Goal: Task Accomplishment & Management: Complete application form

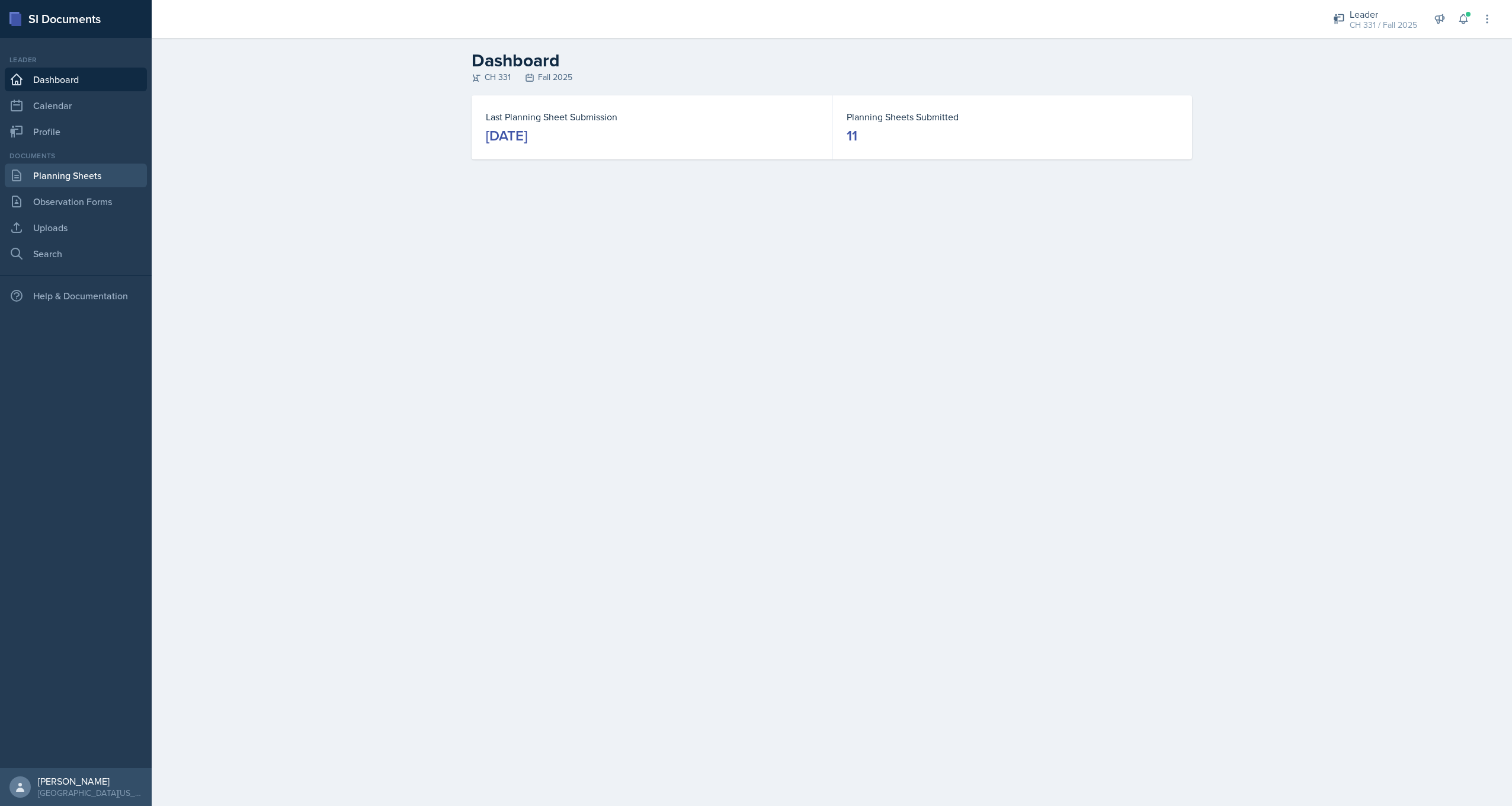
click at [90, 175] on link "Planning Sheets" at bounding box center [76, 175] width 142 height 24
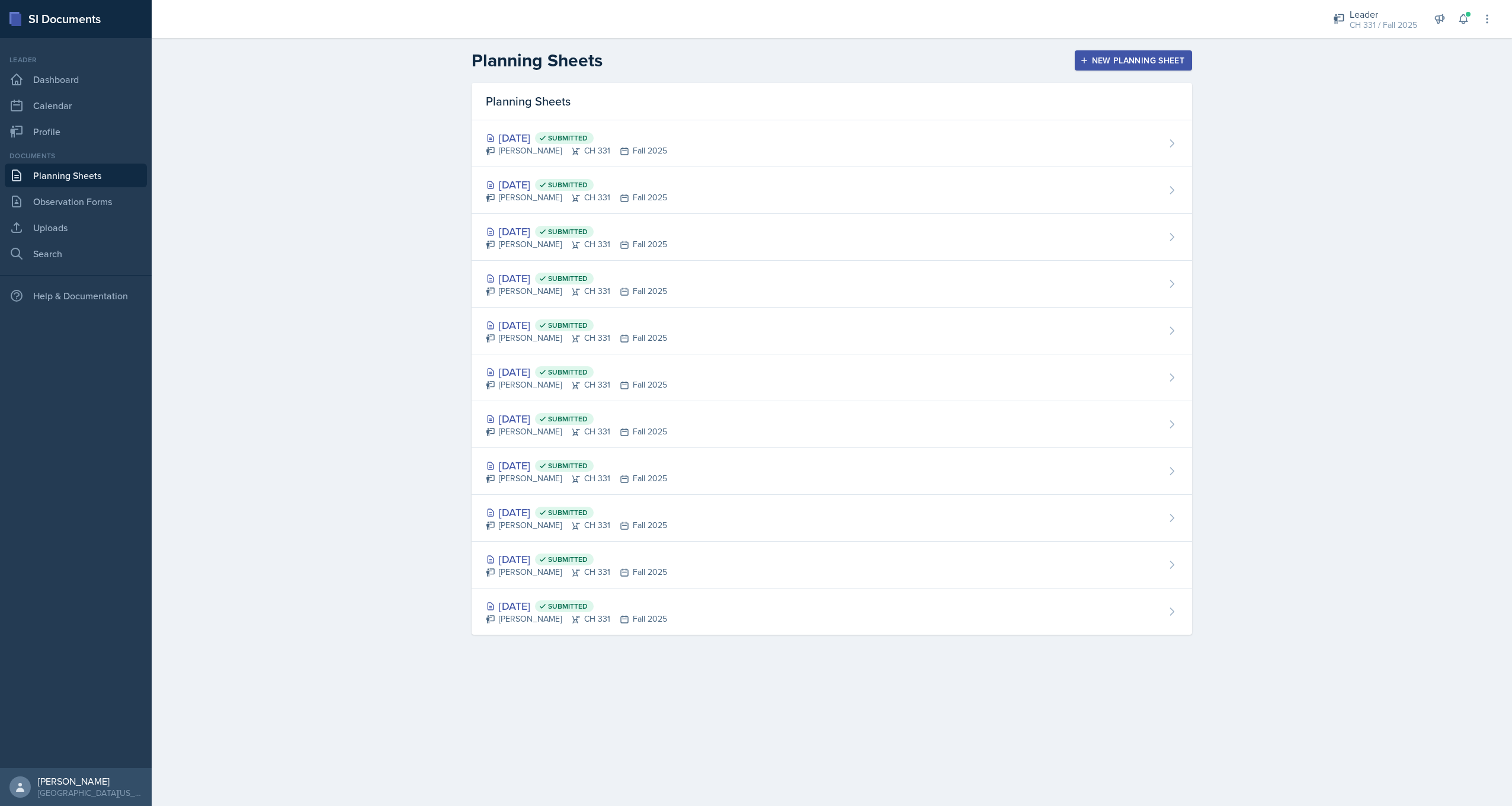
click at [1149, 53] on button "New Planning Sheet" at bounding box center [1133, 60] width 117 height 20
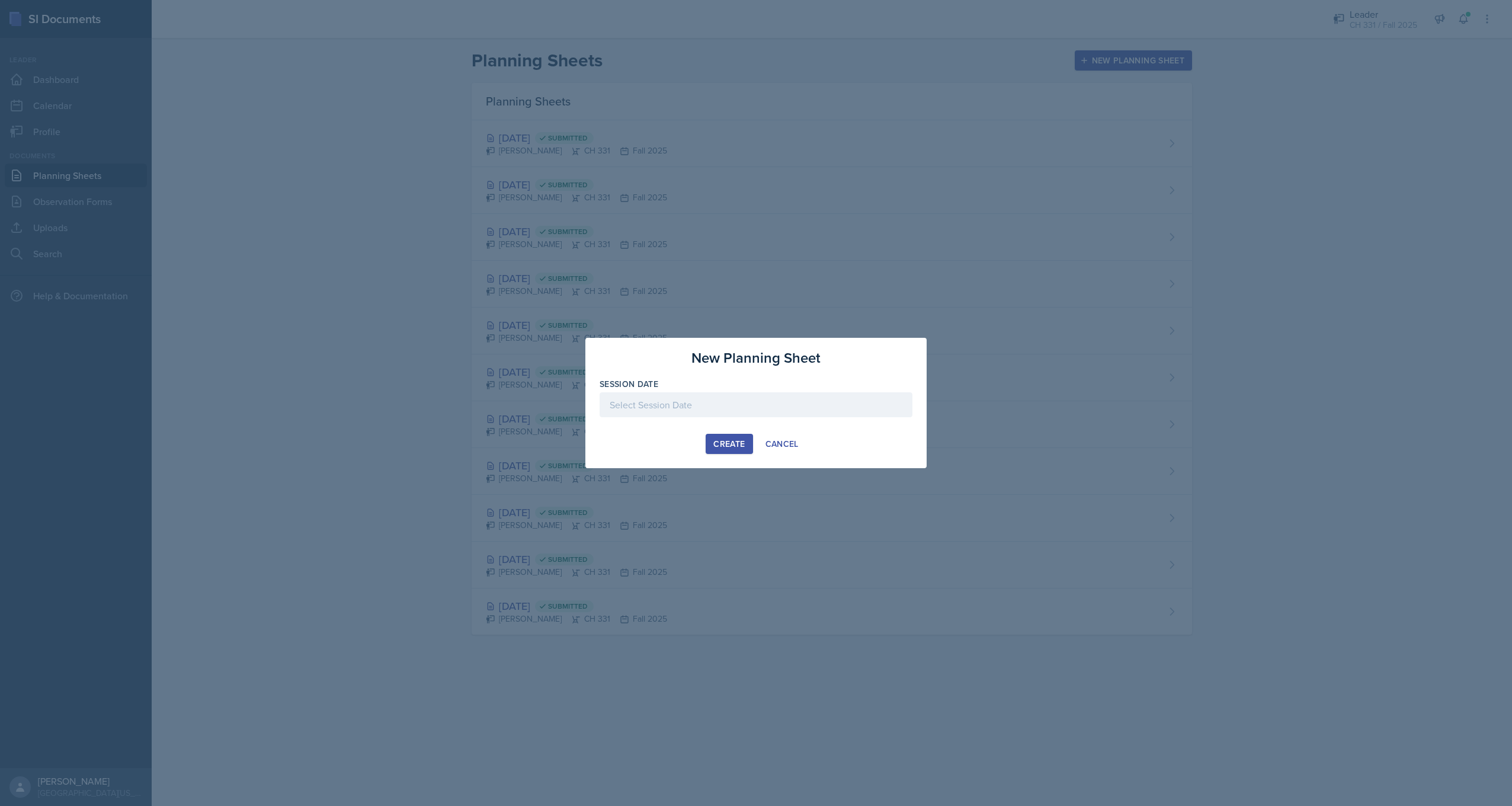
click at [706, 422] on div at bounding box center [755, 423] width 313 height 12
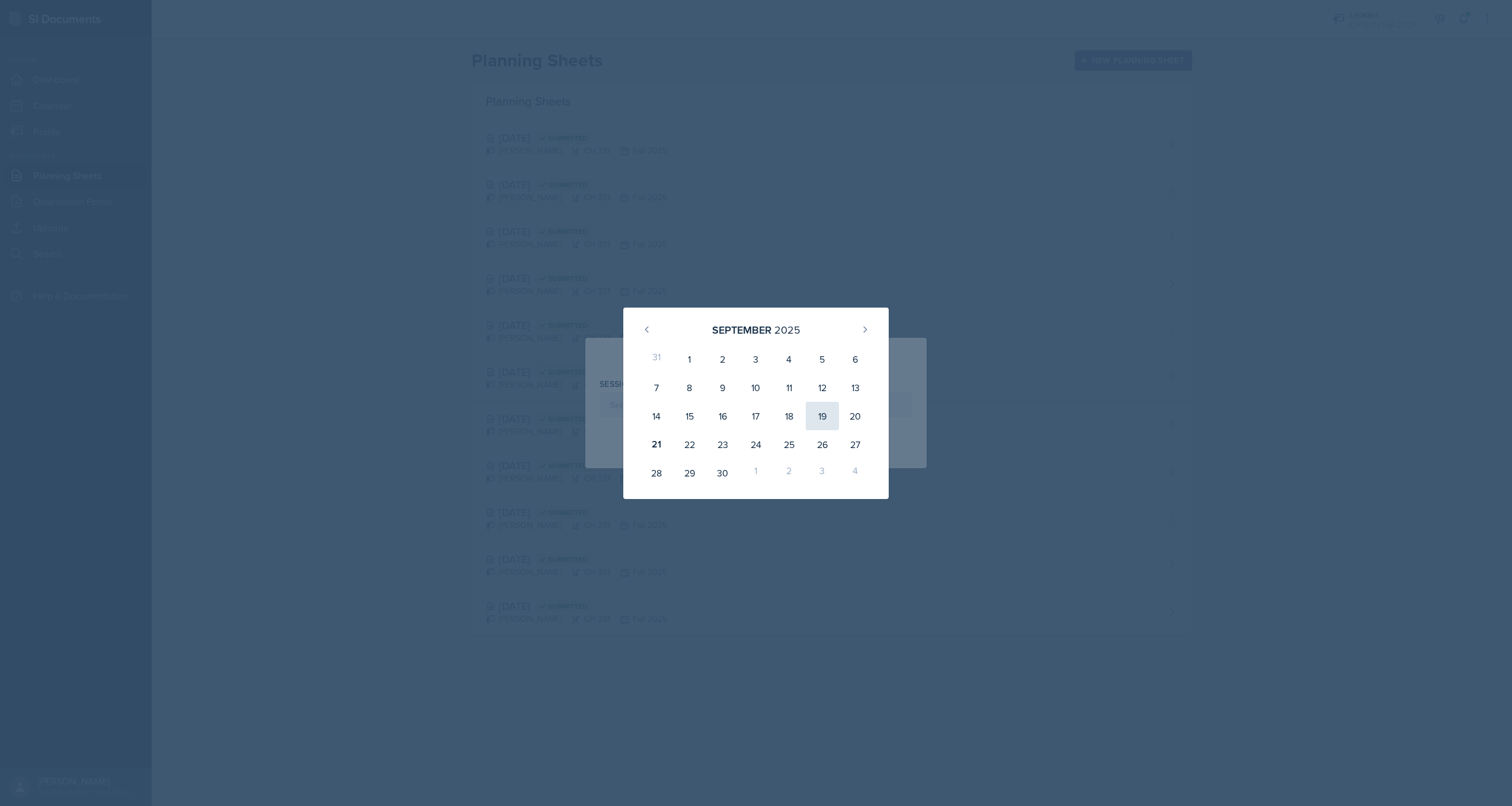
click at [818, 418] on div "19" at bounding box center [822, 416] width 33 height 28
type input "[DATE]"
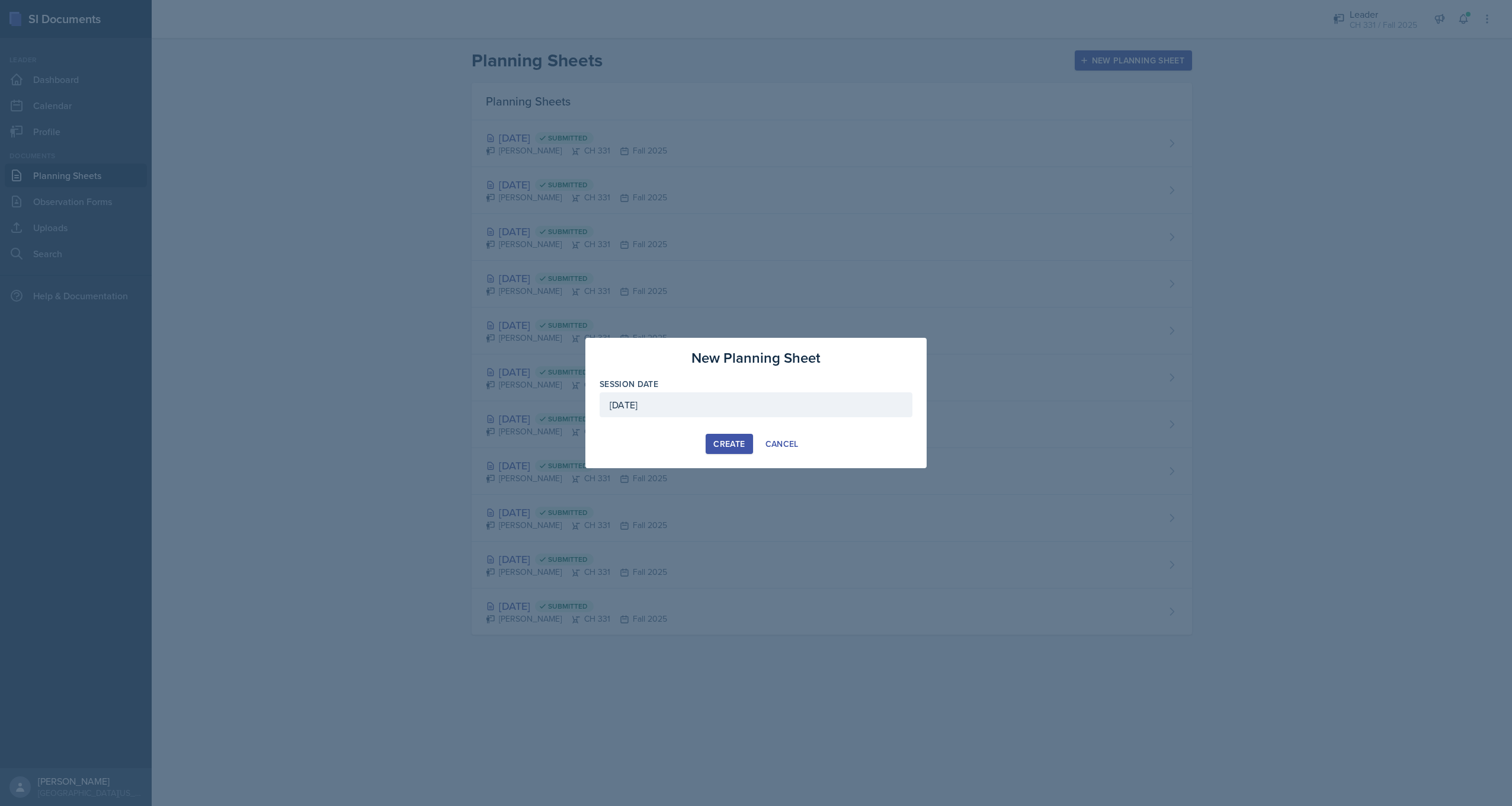
click at [720, 441] on div "Create" at bounding box center [728, 444] width 32 height 10
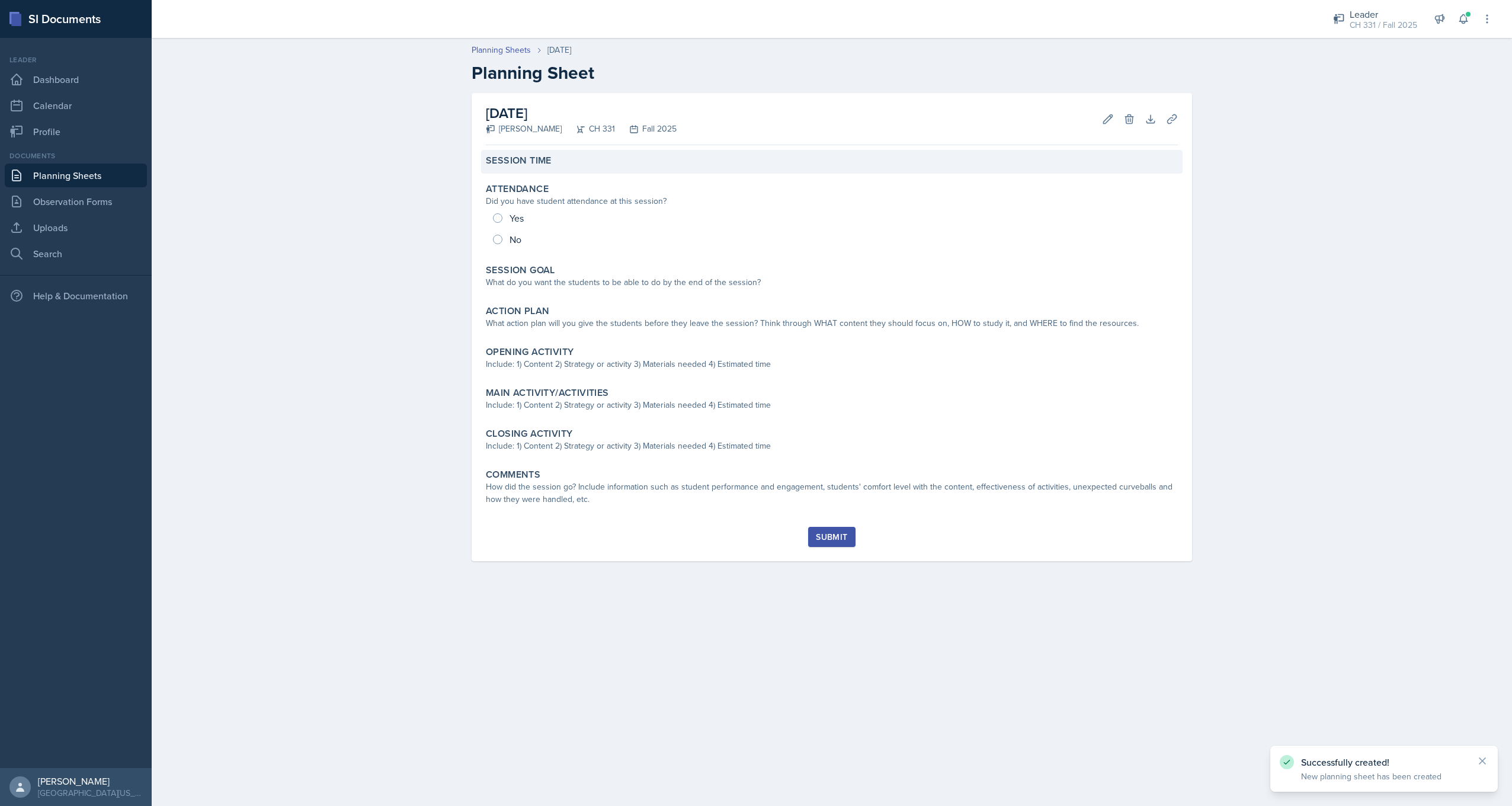
click at [549, 154] on label "Session Time" at bounding box center [518, 160] width 66 height 12
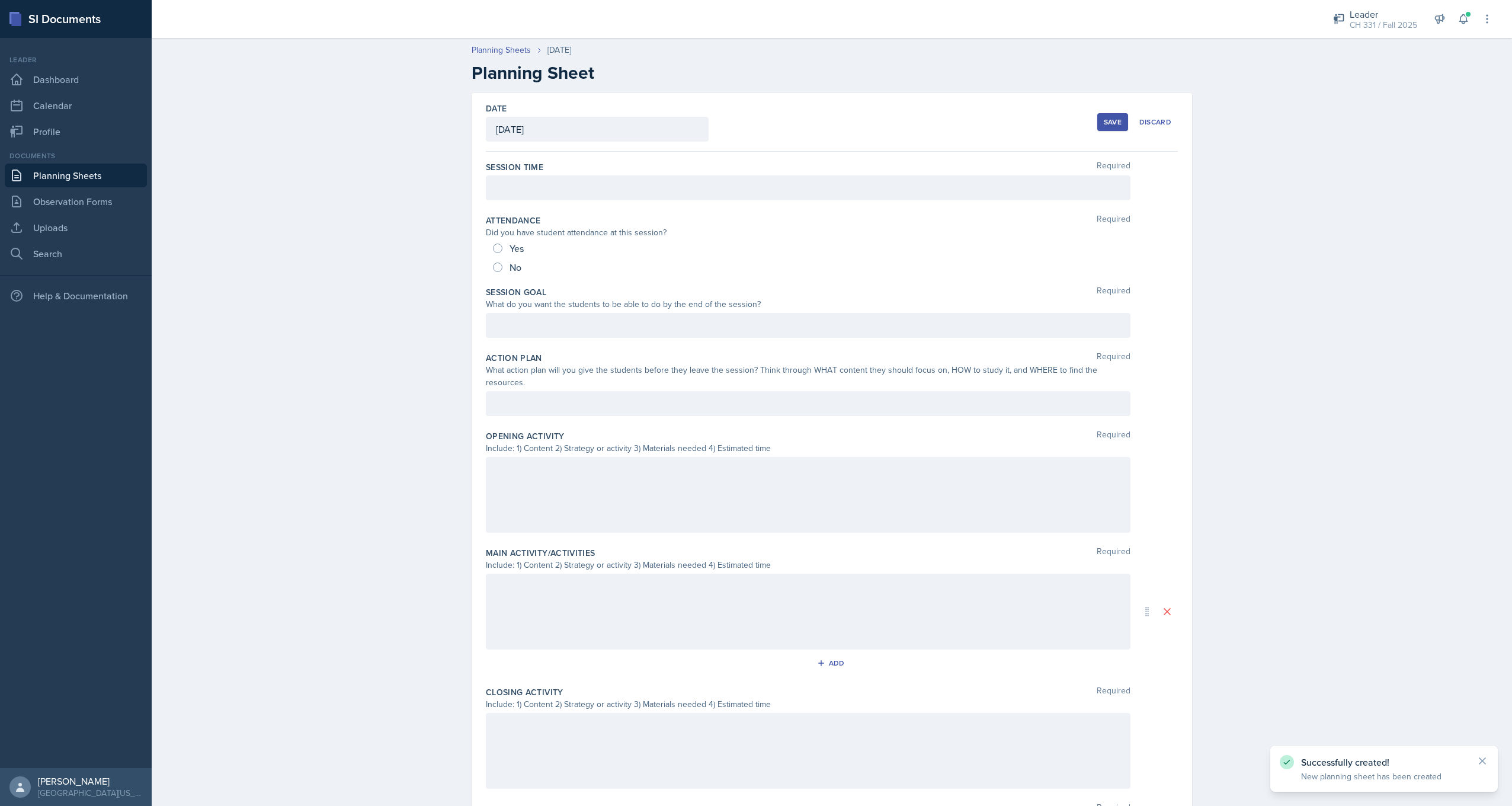
click at [553, 193] on div at bounding box center [808, 188] width 645 height 25
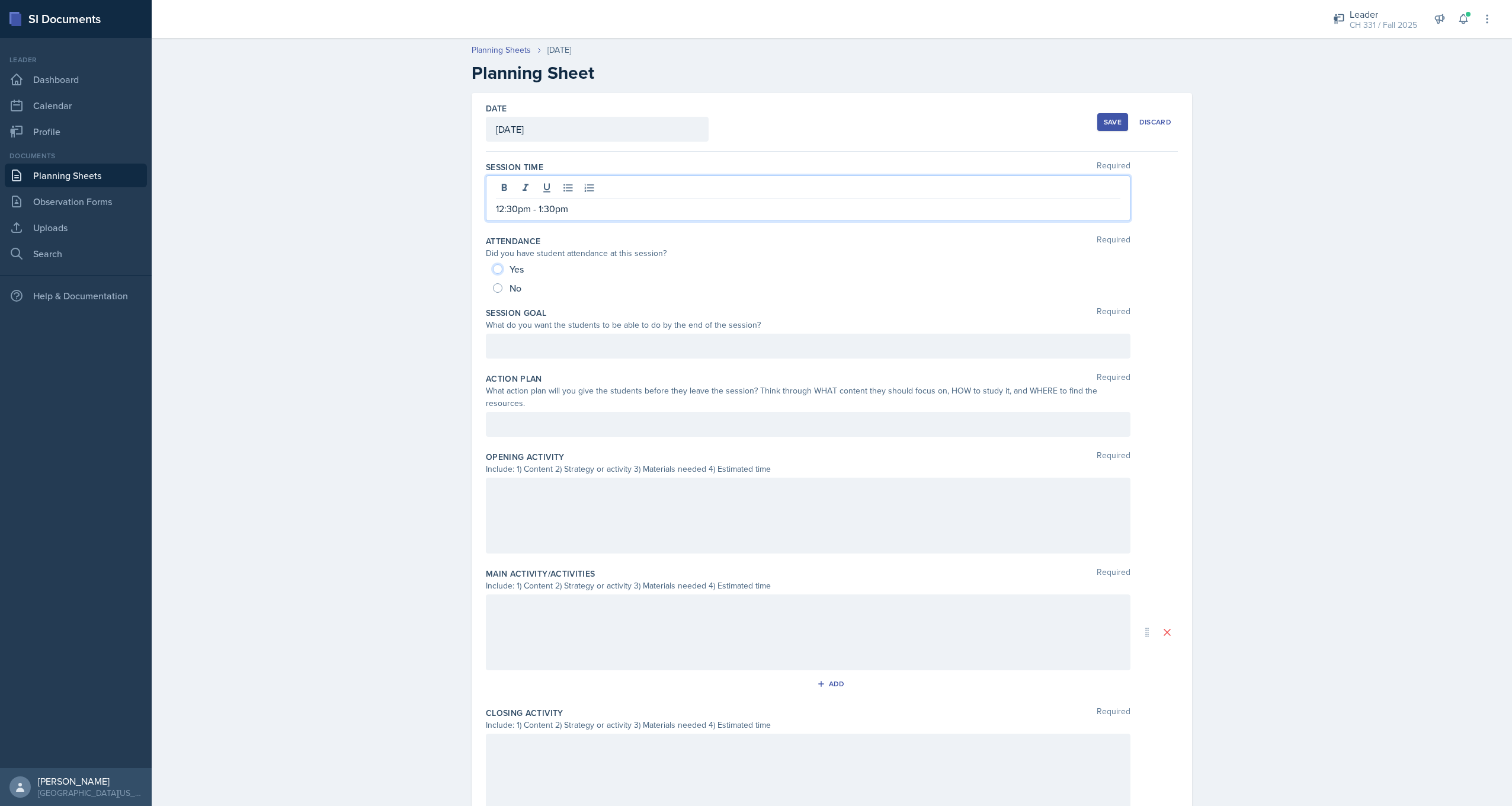
click at [493, 269] on input "Yes" at bounding box center [498, 269] width 10 height 10
radio input "true"
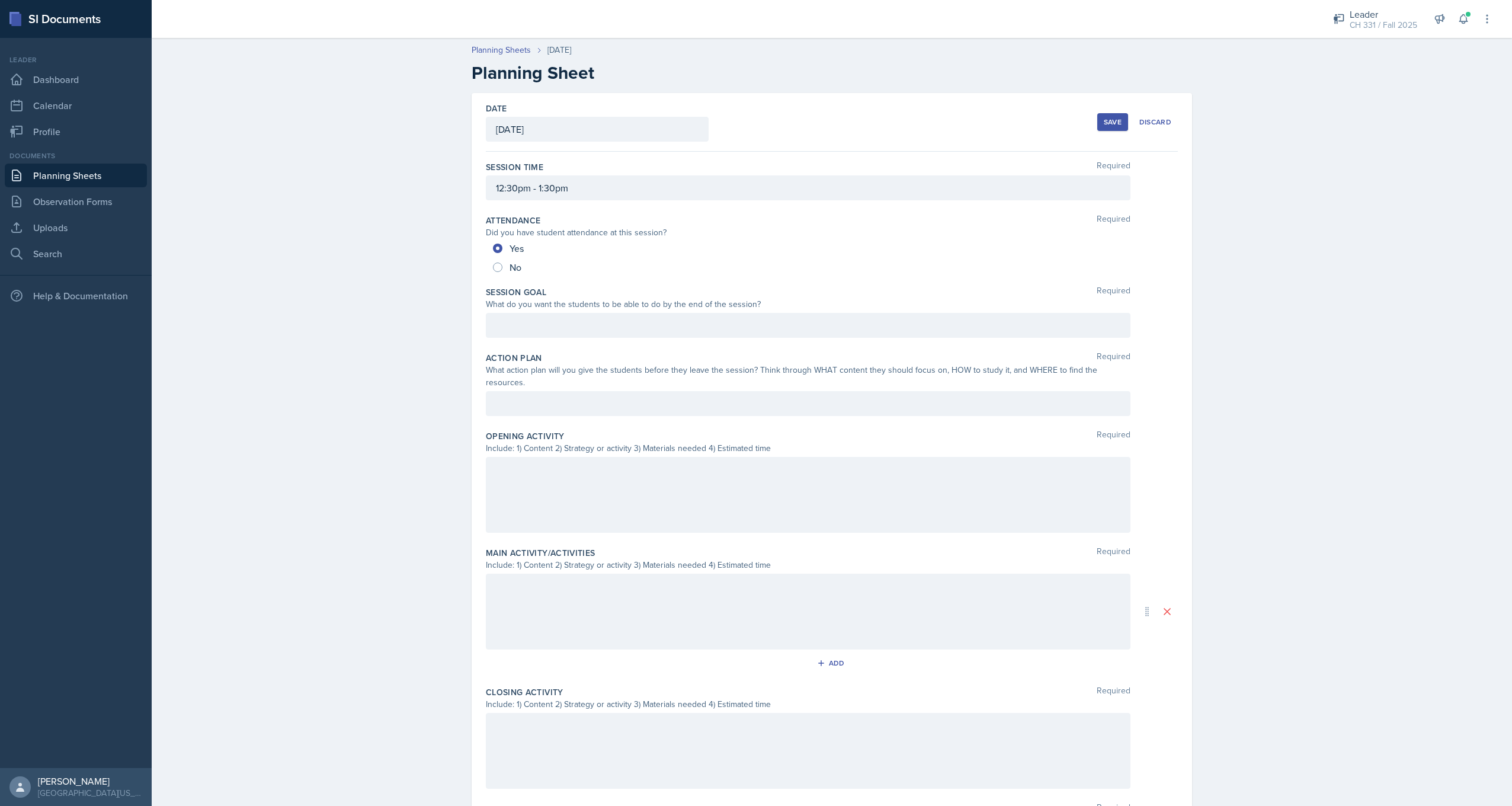
click at [534, 330] on div at bounding box center [808, 325] width 645 height 25
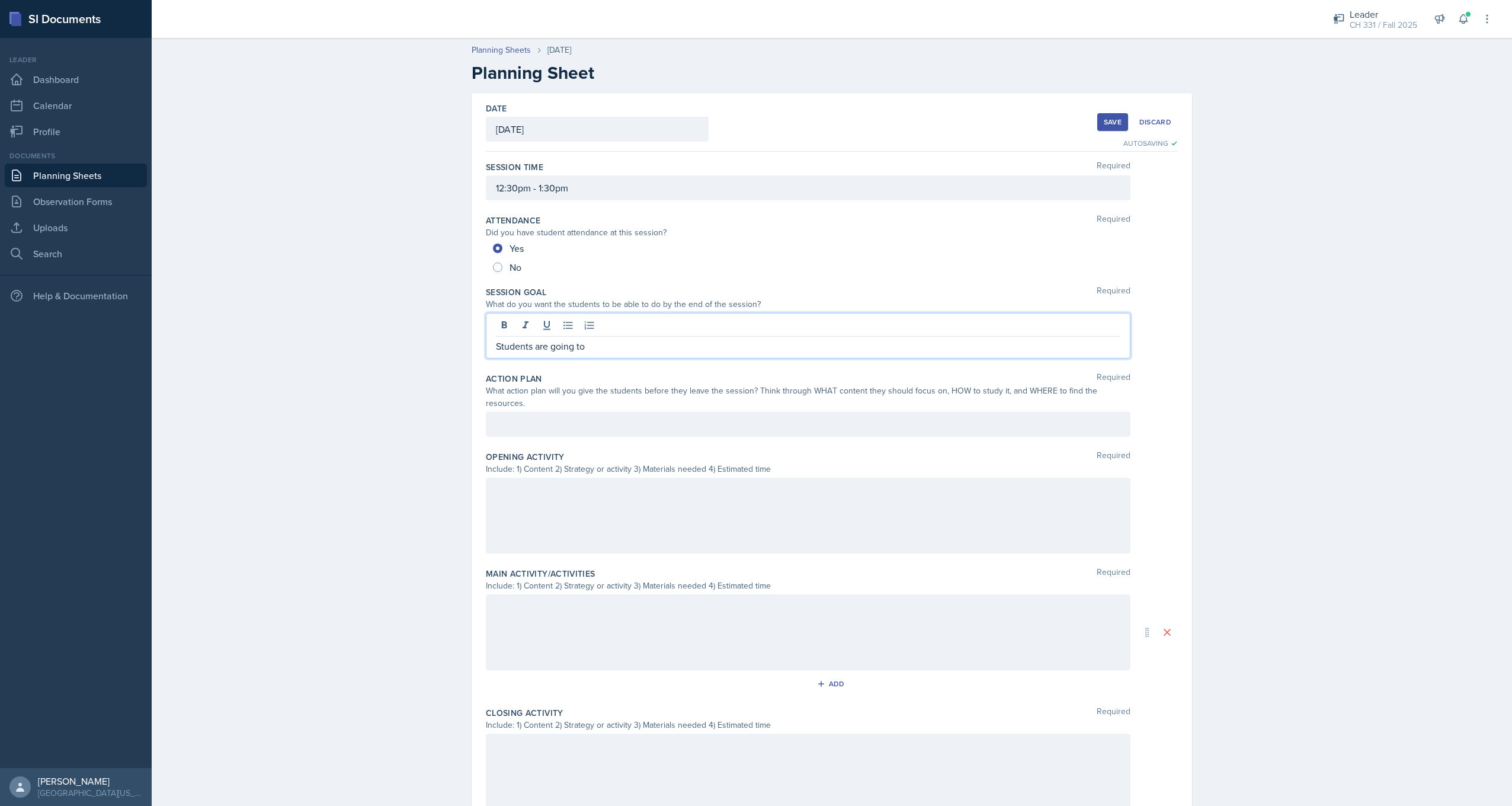
drag, startPoint x: 498, startPoint y: 345, endPoint x: 591, endPoint y: 347, distance: 93.0
click at [591, 347] on p "Students are going to" at bounding box center [808, 346] width 624 height 15
click at [742, 414] on div at bounding box center [808, 424] width 645 height 25
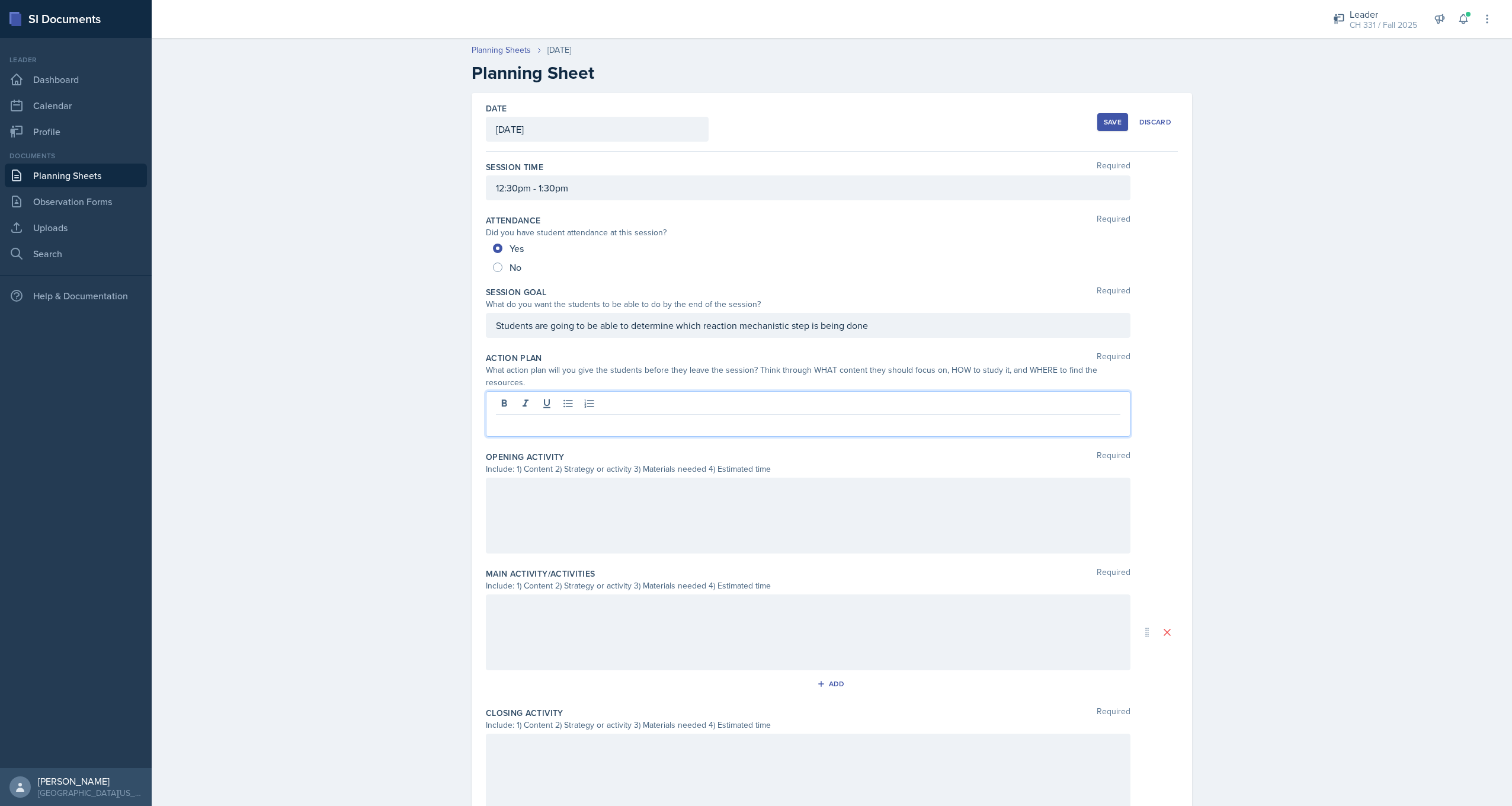
click at [564, 418] on p at bounding box center [808, 425] width 624 height 15
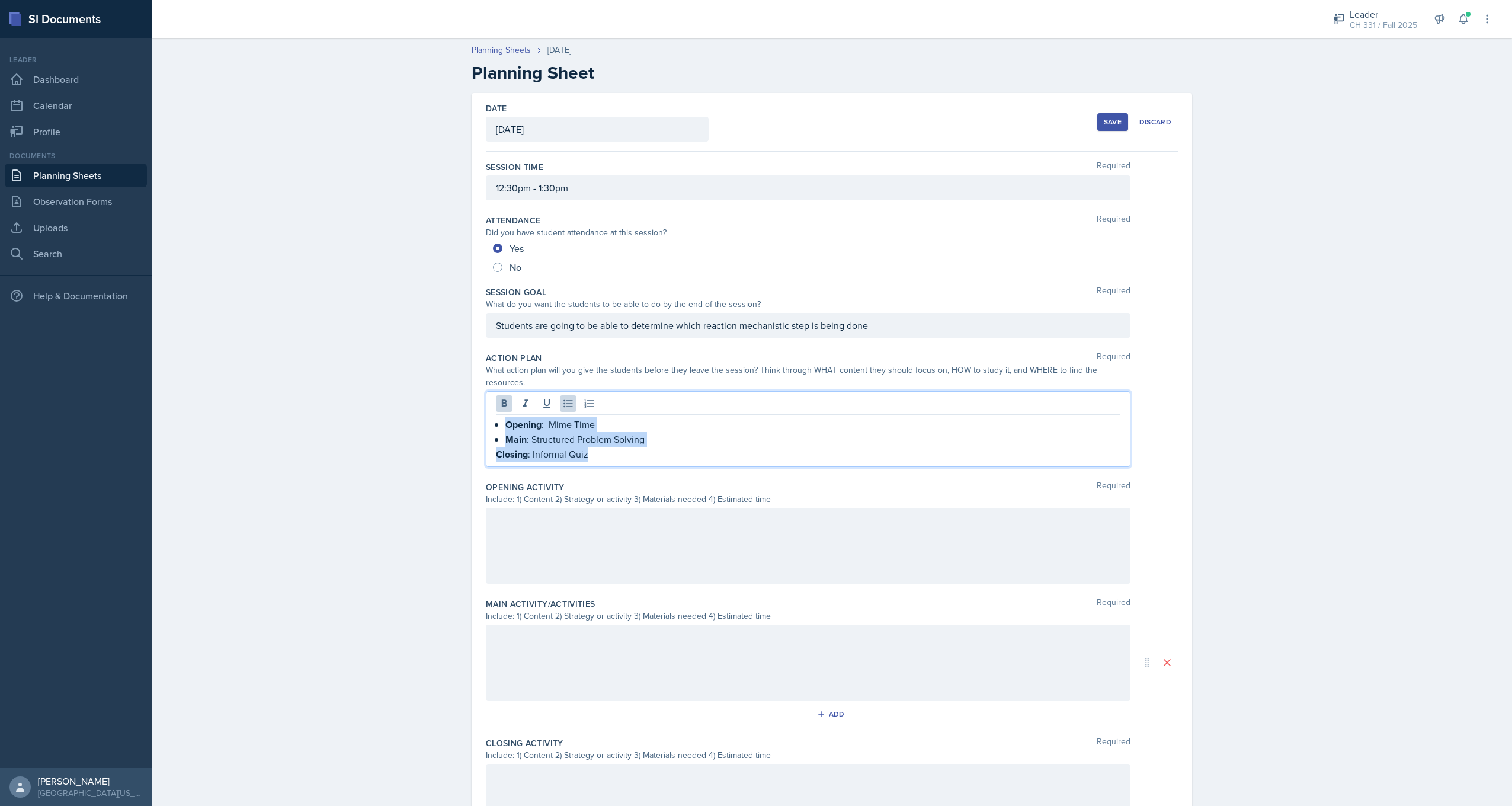
drag, startPoint x: 493, startPoint y: 411, endPoint x: 581, endPoint y: 437, distance: 91.8
click at [608, 450] on div "Opening : Mime Time Main : Structured Problem Solving Closing : Informal Quiz" at bounding box center [808, 429] width 645 height 76
click at [502, 400] on icon at bounding box center [504, 403] width 6 height 7
click at [562, 398] on icon at bounding box center [568, 404] width 12 height 12
click at [564, 398] on button at bounding box center [568, 404] width 16 height 16
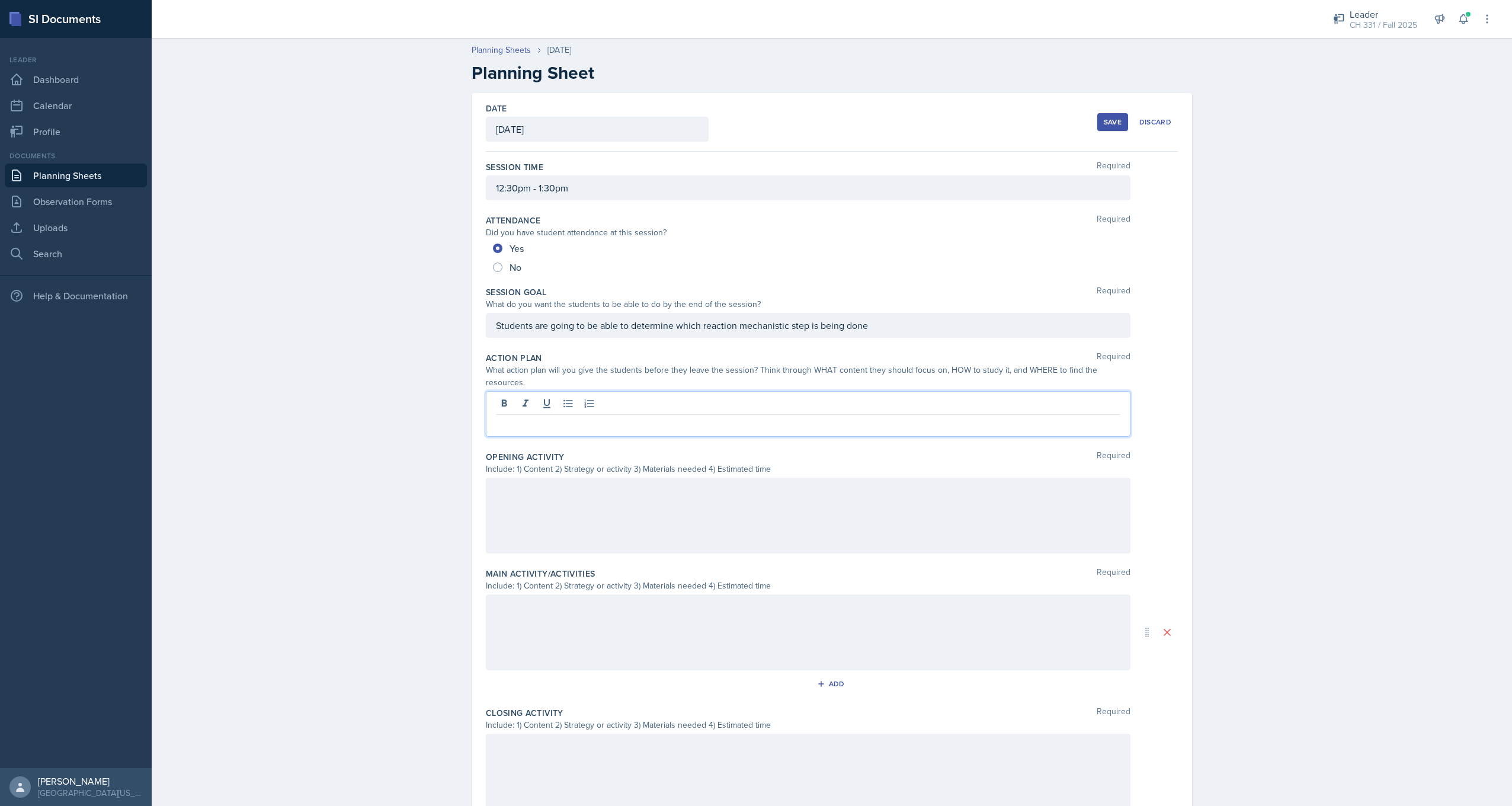
click at [551, 418] on p at bounding box center [808, 425] width 624 height 15
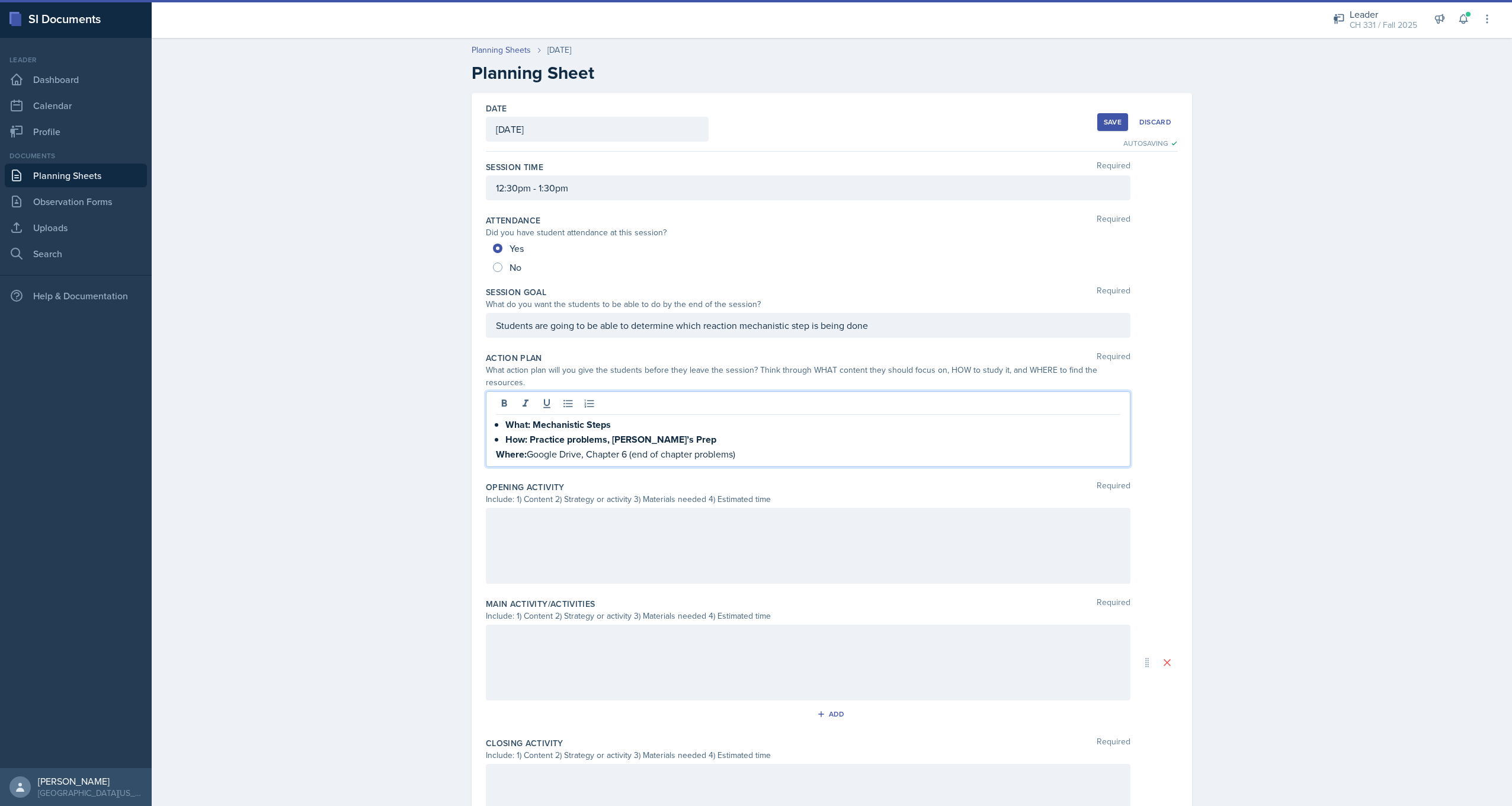
click at [505, 418] on strong "What: Mechanistic Steps" at bounding box center [558, 424] width 106 height 14
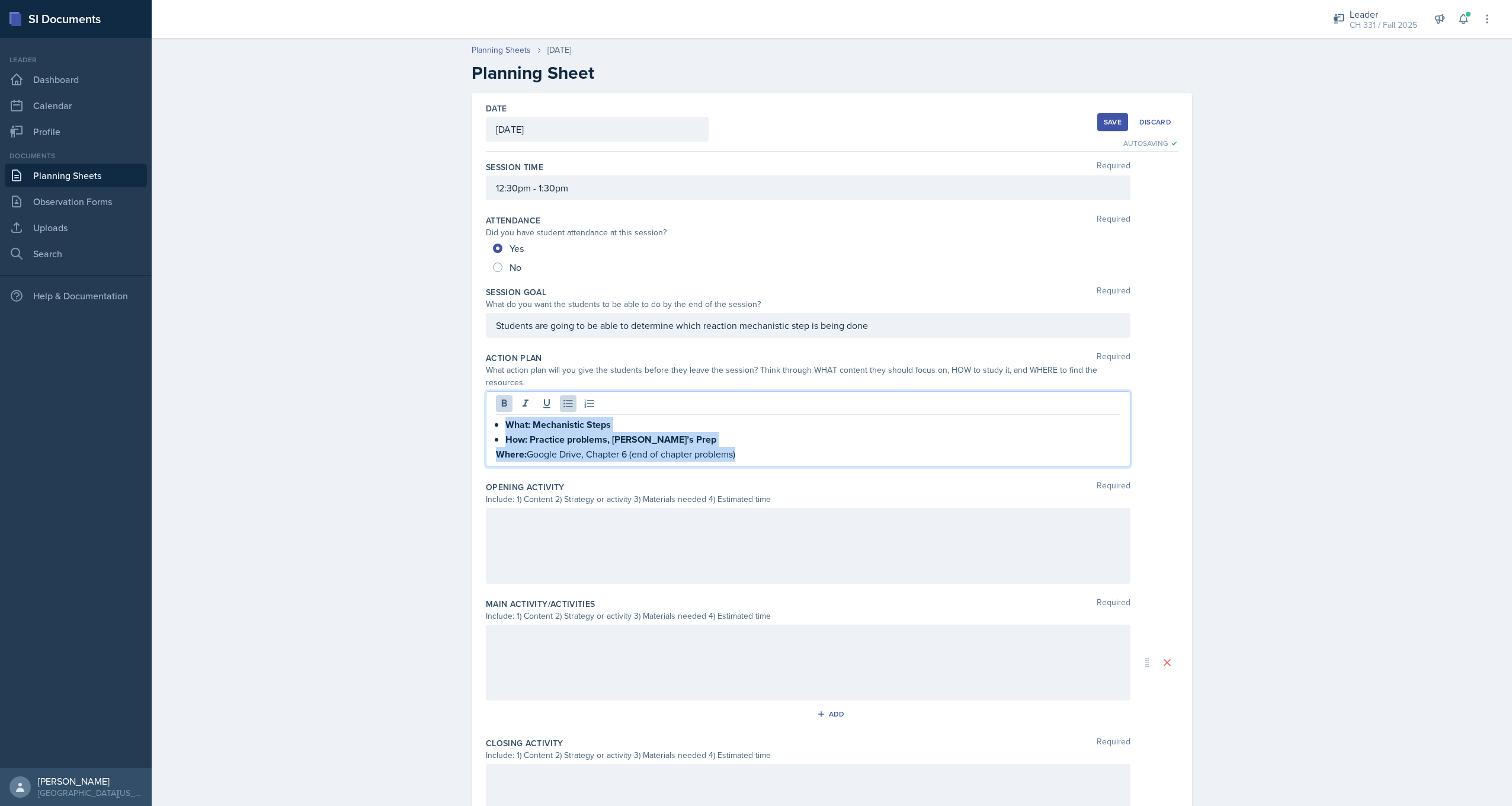
drag, startPoint x: 501, startPoint y: 414, endPoint x: 775, endPoint y: 452, distance: 276.6
click at [816, 462] on div "Action Plan Required What action plan will you give the students before they le…" at bounding box center [832, 412] width 692 height 129
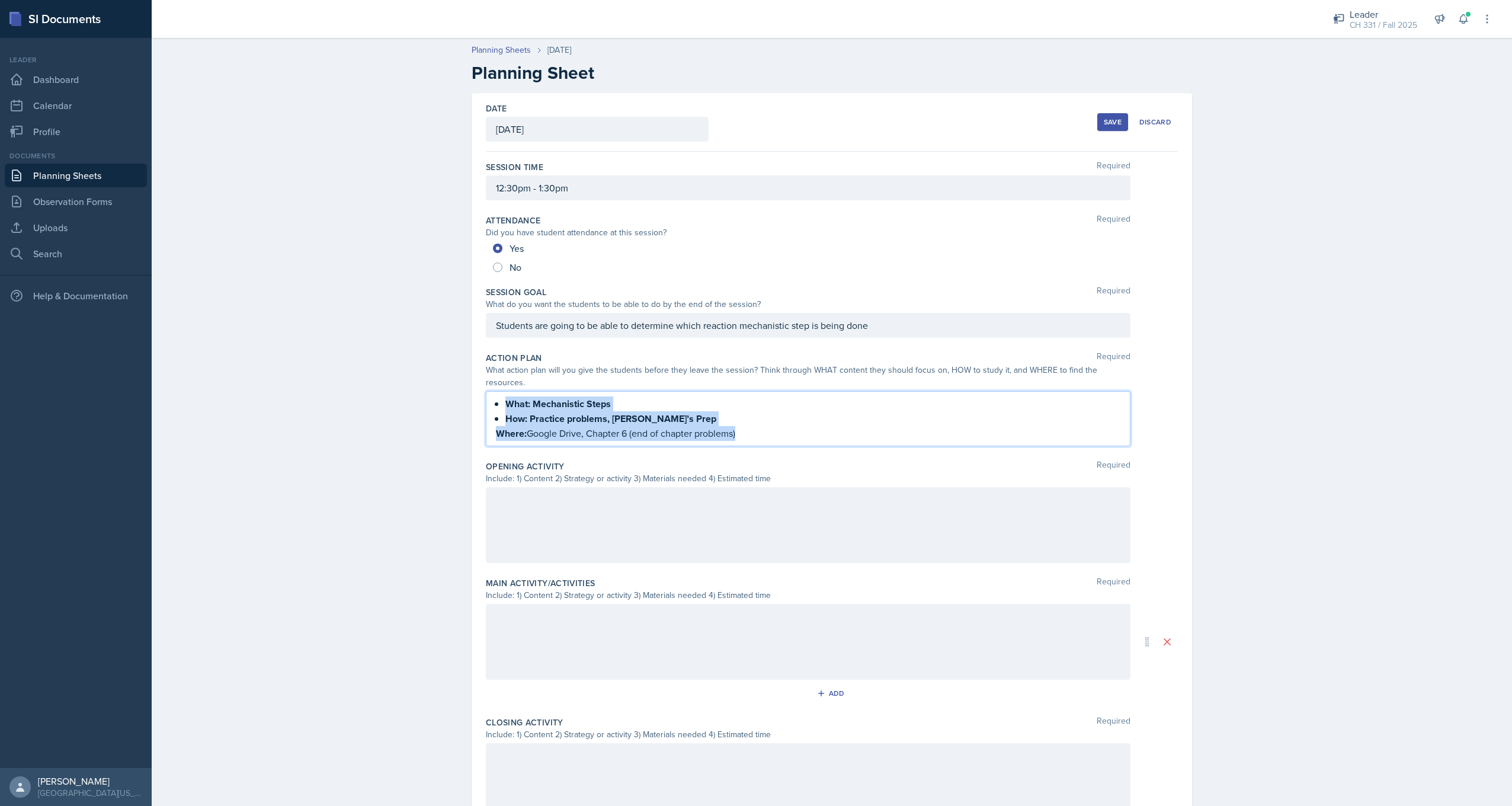
drag, startPoint x: 628, startPoint y: 409, endPoint x: 644, endPoint y: 406, distance: 16.3
click at [629, 412] on strong "How: Practice problems, [PERSON_NAME]’s Prep" at bounding box center [611, 418] width 211 height 14
click at [562, 412] on strong "How: Practice problems, [PERSON_NAME]’s Prep" at bounding box center [611, 418] width 211 height 14
drag, startPoint x: 508, startPoint y: 398, endPoint x: 503, endPoint y: 394, distance: 6.4
click at [506, 396] on p "What: Mechanistic Steps" at bounding box center [812, 404] width 615 height 15
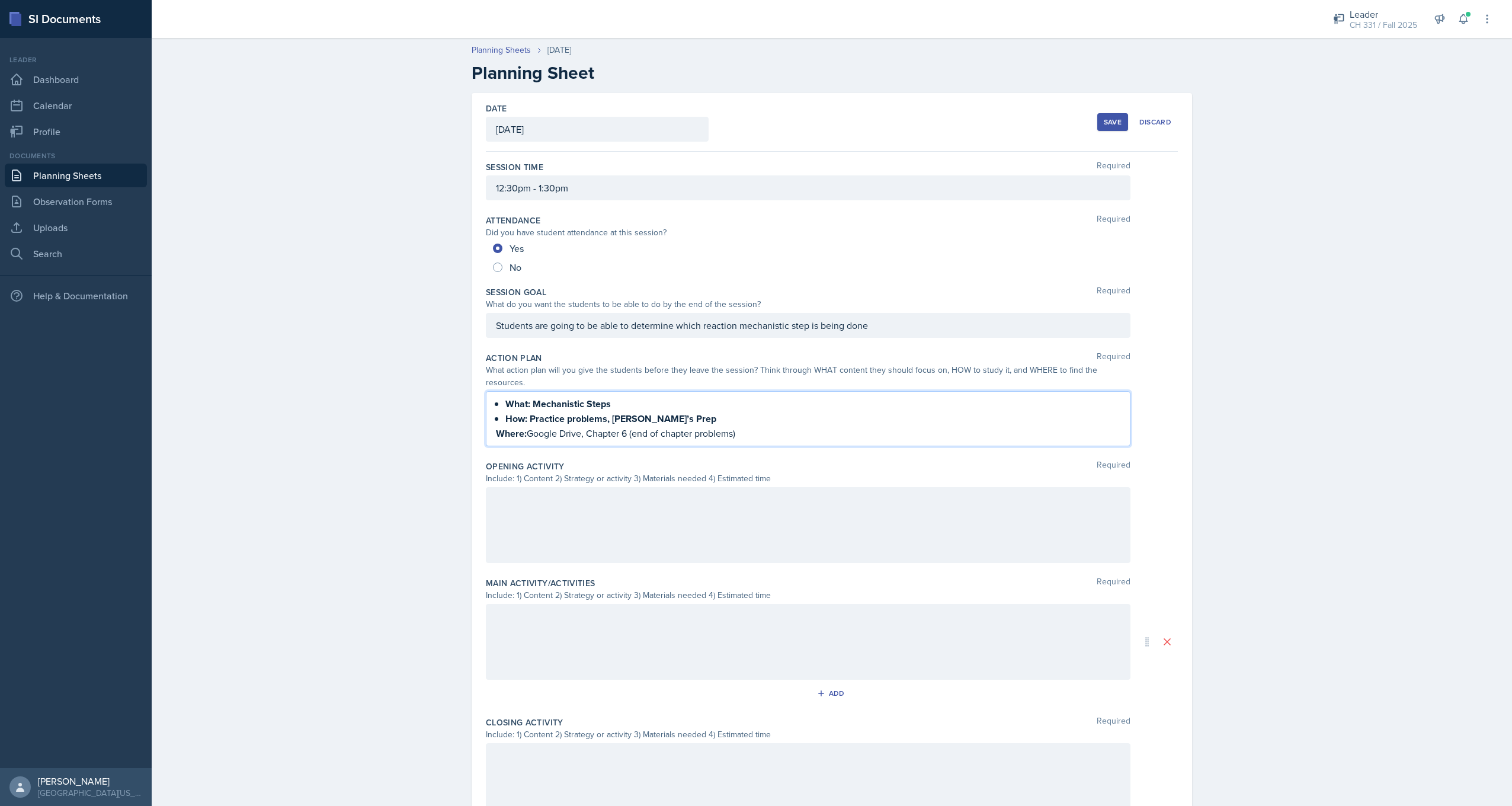
click at [505, 397] on strong "What: Mechanistic Steps" at bounding box center [558, 404] width 106 height 14
click at [508, 397] on strong "What: Mechanistic Steps" at bounding box center [558, 404] width 106 height 14
click at [606, 397] on strong "What: Mechanistic Steps" at bounding box center [558, 404] width 106 height 14
click at [606, 352] on div "Action Plan Required" at bounding box center [832, 358] width 692 height 12
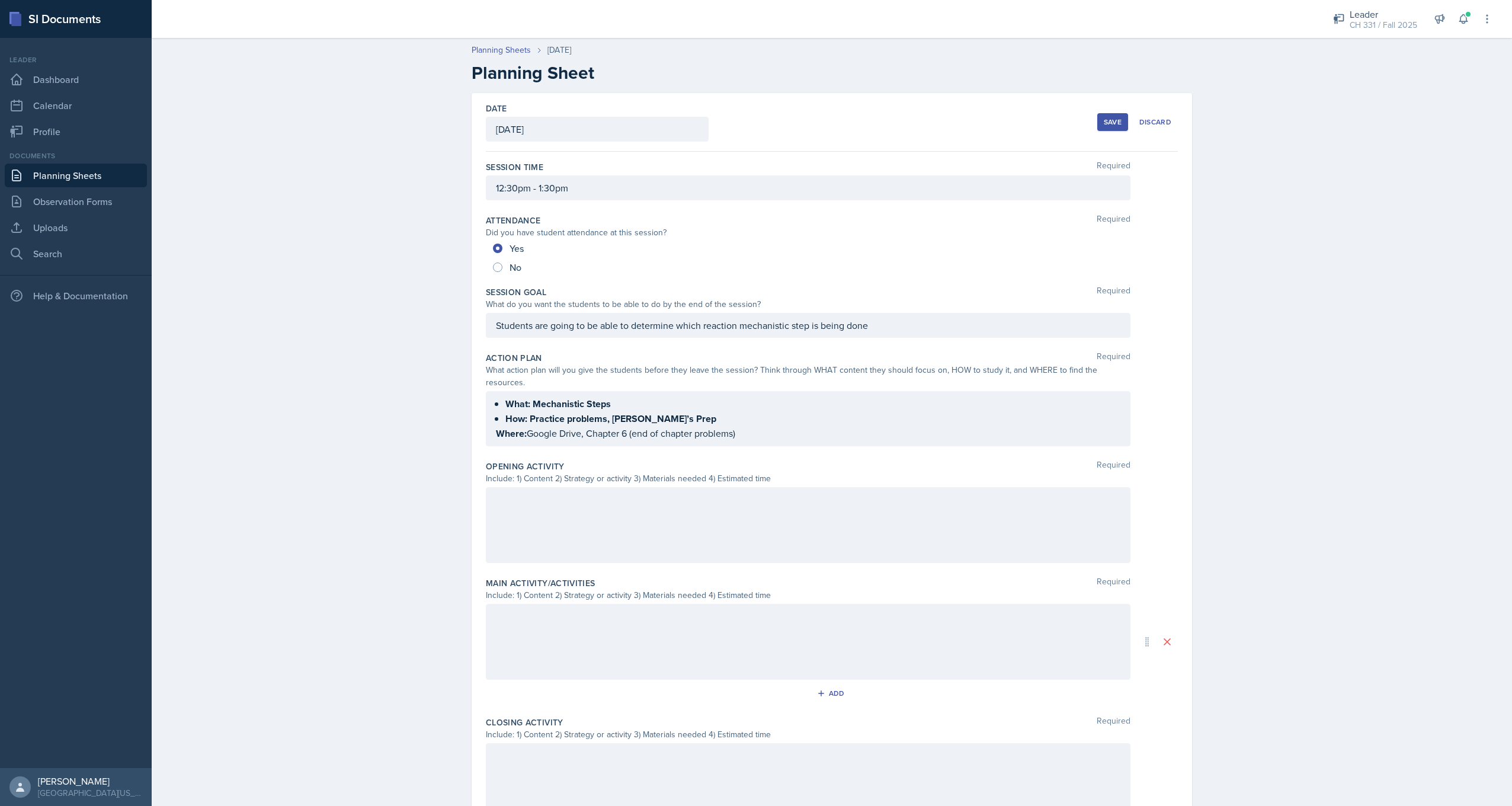
click at [619, 397] on div "What: Mechanistic Steps How: Practice problems, [PERSON_NAME]’s Prep Where: Goo…" at bounding box center [808, 419] width 645 height 55
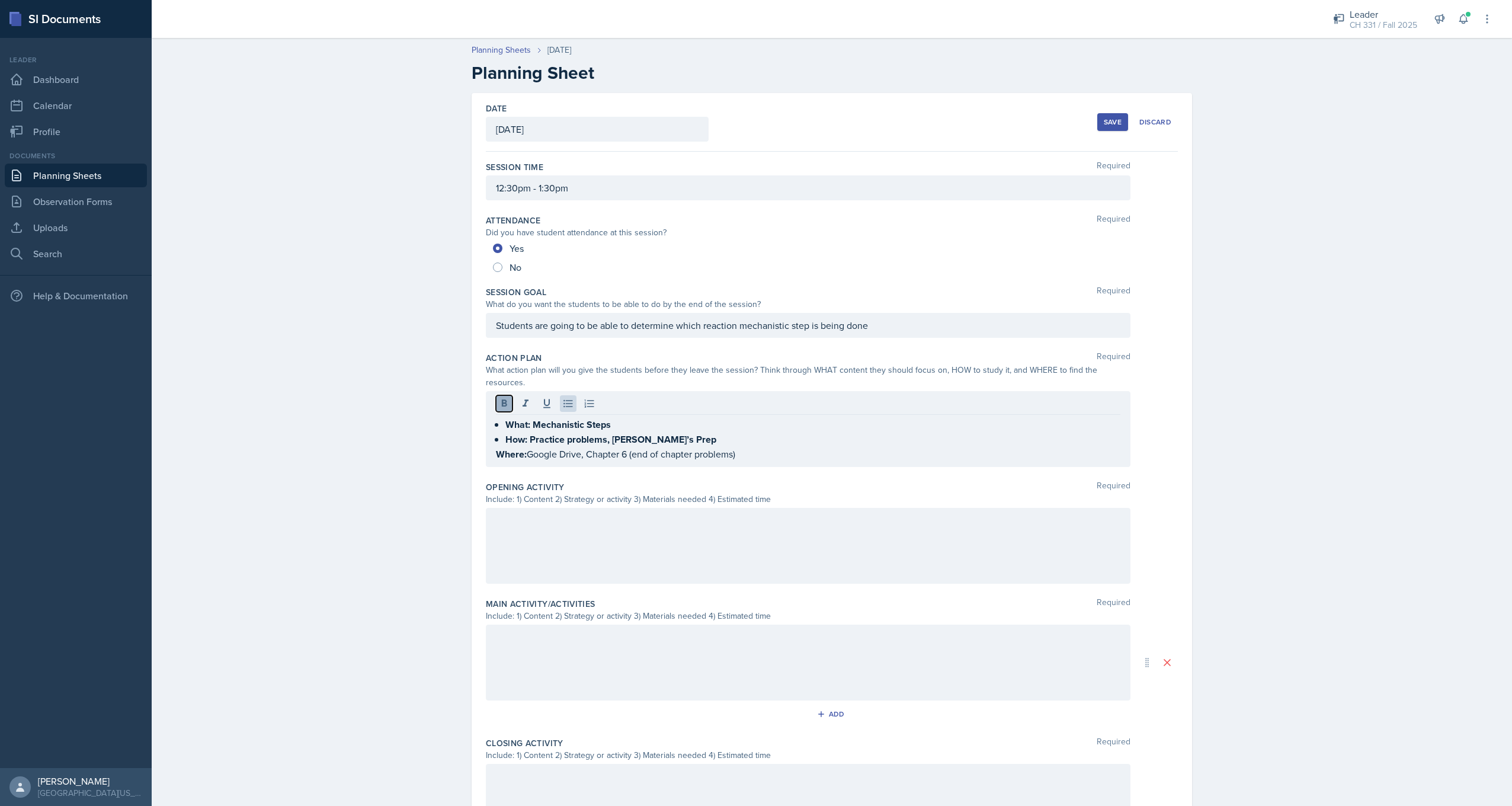
click at [503, 398] on icon at bounding box center [504, 404] width 12 height 12
click at [562, 398] on icon at bounding box center [568, 404] width 12 height 12
drag, startPoint x: 491, startPoint y: 412, endPoint x: 590, endPoint y: 420, distance: 99.3
click at [590, 420] on div "What: Mechanistic Steps How: Practice problems, [PERSON_NAME]’s Prep Where: Goo…" at bounding box center [808, 429] width 645 height 76
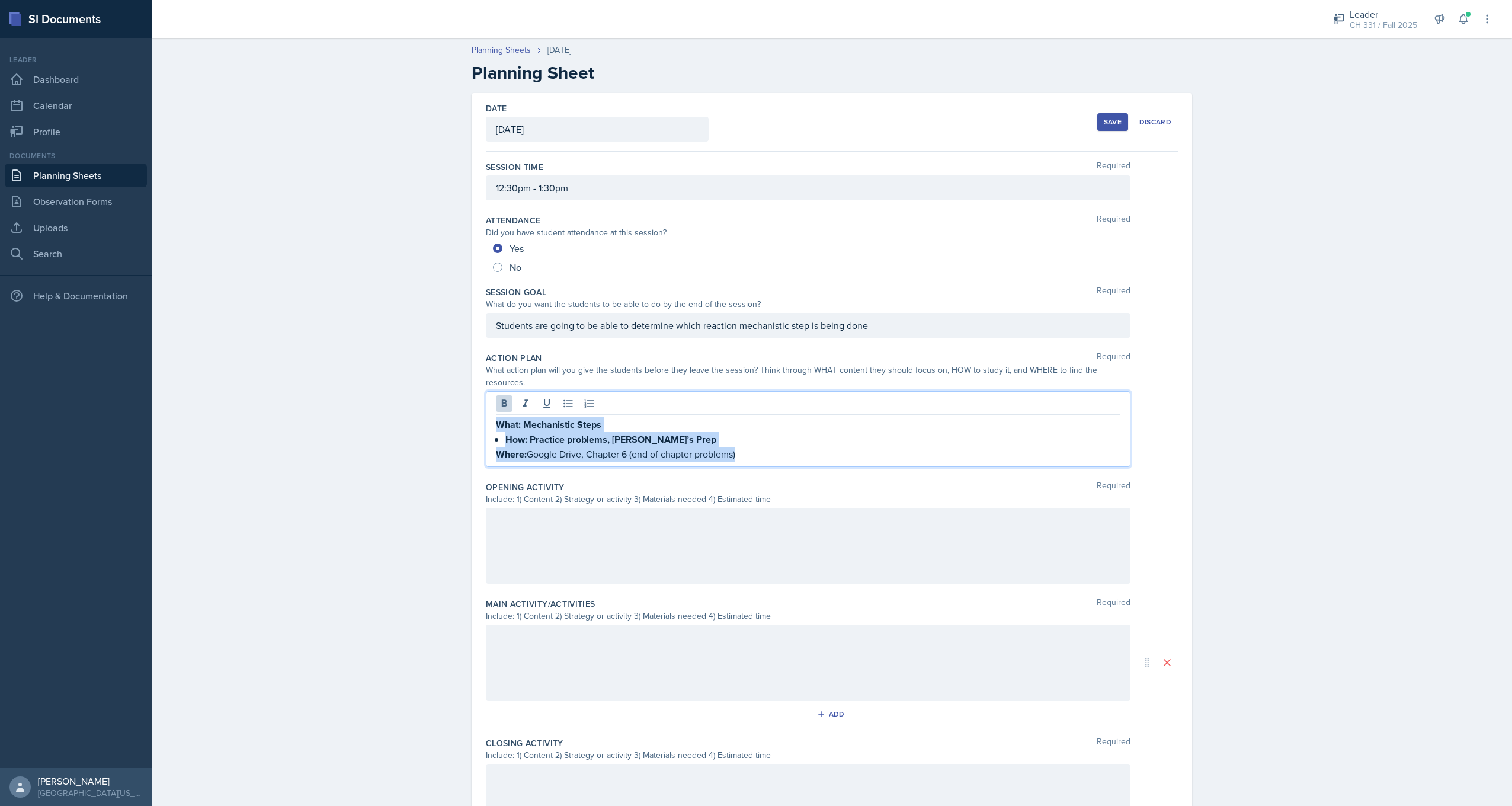
drag, startPoint x: 491, startPoint y: 410, endPoint x: 770, endPoint y: 439, distance: 280.5
click at [770, 439] on div "What: Mechanistic Steps How: Practice problems, [PERSON_NAME]’s Prep Where: Goo…" at bounding box center [808, 440] width 624 height 45
click at [499, 398] on icon at bounding box center [504, 404] width 12 height 12
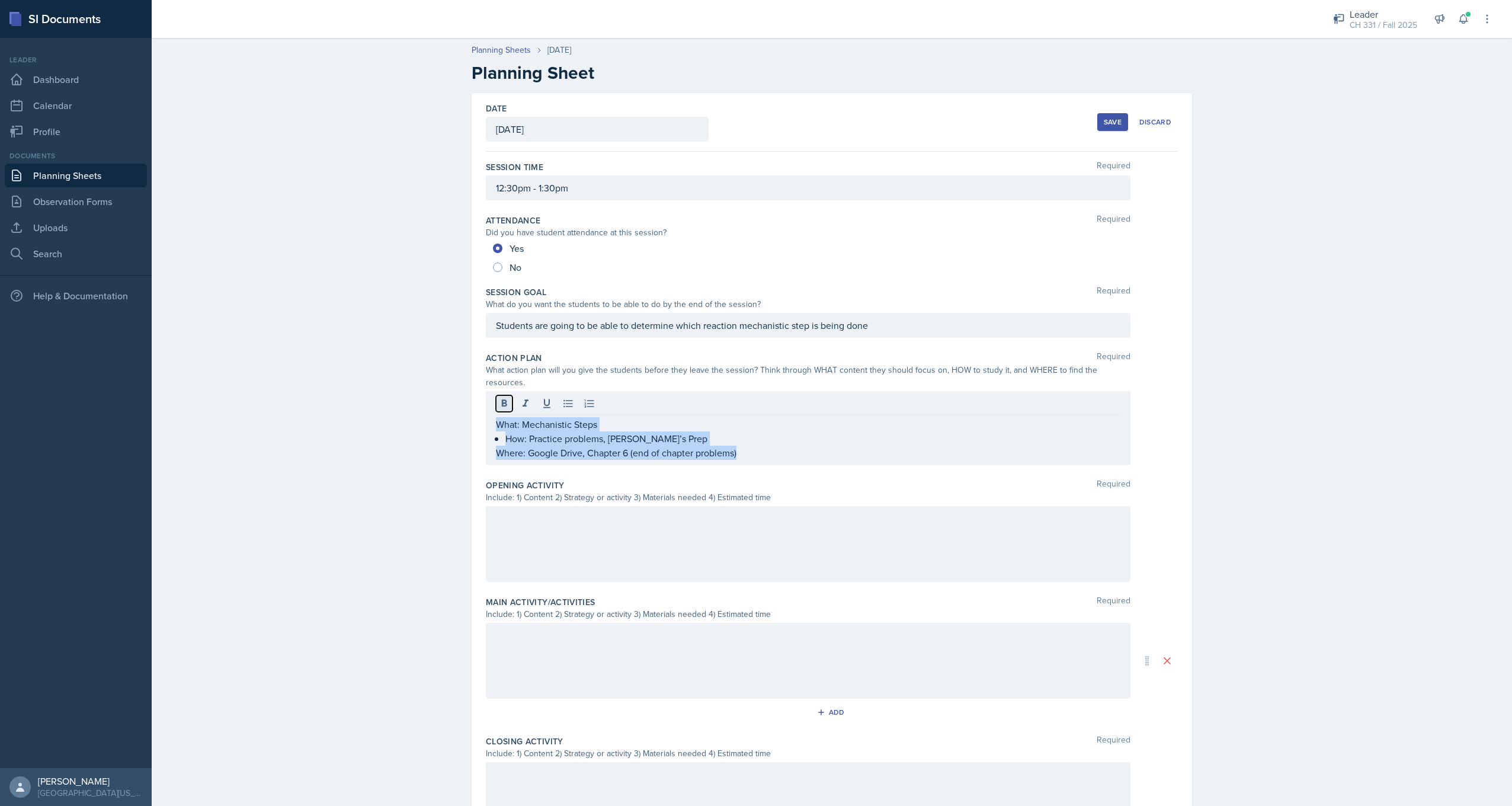
click at [499, 398] on icon at bounding box center [504, 404] width 12 height 12
click at [566, 400] on icon at bounding box center [568, 403] width 9 height 7
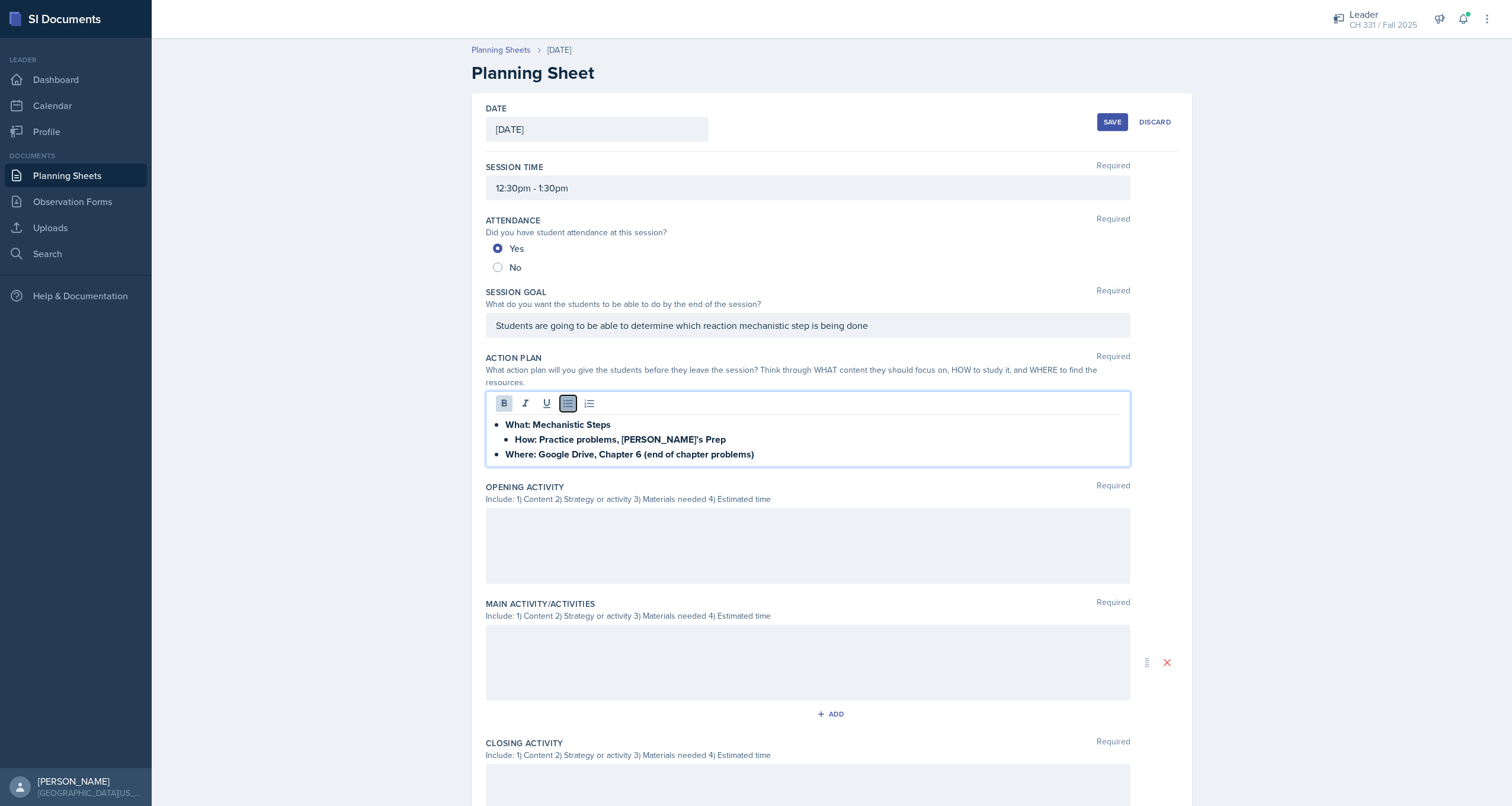
click at [566, 400] on icon at bounding box center [568, 403] width 9 height 7
click at [506, 433] on strong "How: Practice problems, [PERSON_NAME]’s Prep" at bounding box center [611, 440] width 211 height 14
click at [505, 433] on strong "How: Practice problems, [PERSON_NAME]’s Prep" at bounding box center [611, 440] width 211 height 14
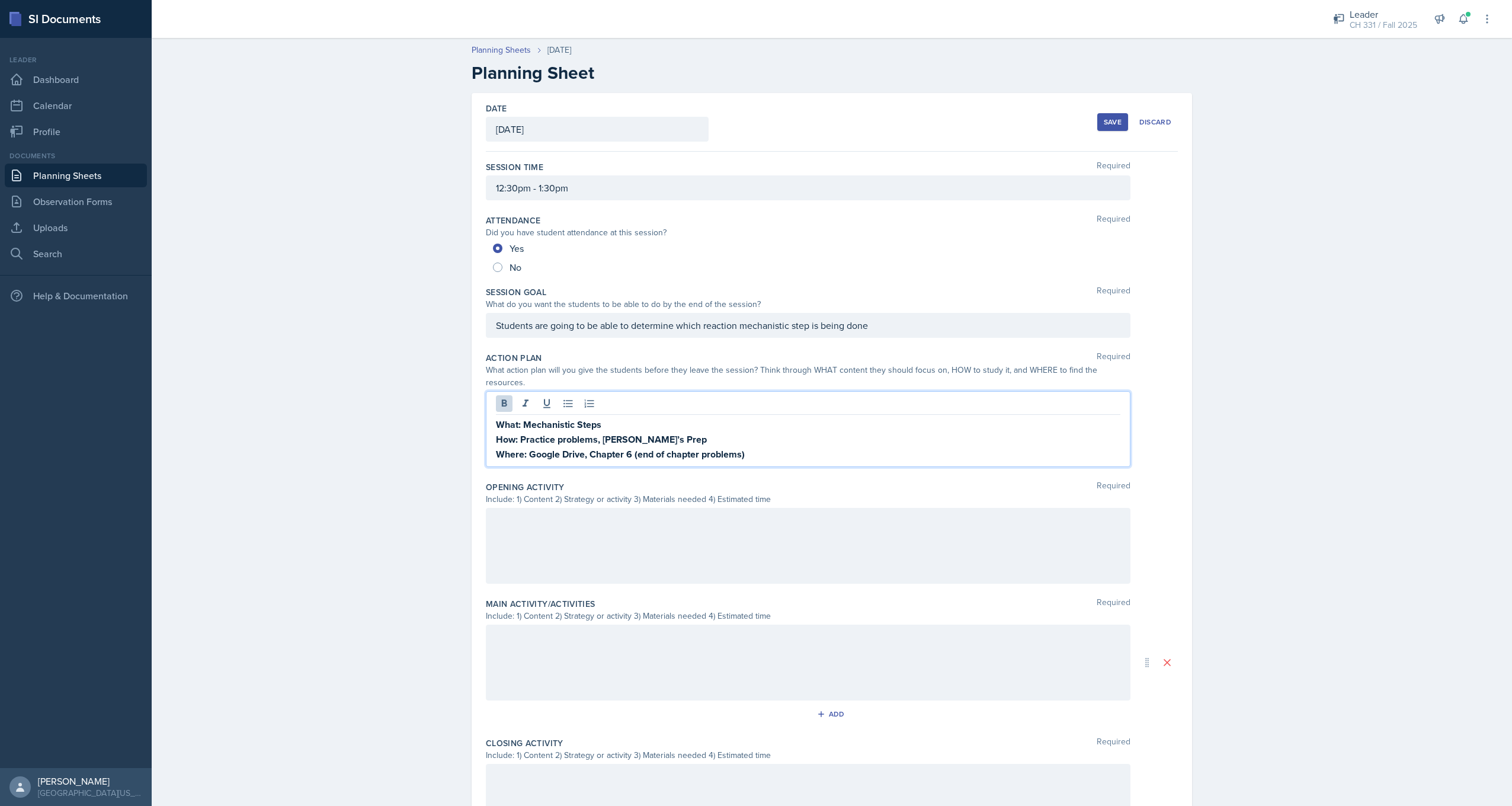
click at [649, 418] on p "What: Mechanistic Steps" at bounding box center [808, 425] width 624 height 15
drag, startPoint x: 521, startPoint y: 412, endPoint x: 770, endPoint y: 444, distance: 251.0
click at [770, 444] on div "What: Mechanistic Steps How: Practice problems, [PERSON_NAME]’s Prep Where: Goo…" at bounding box center [808, 440] width 624 height 45
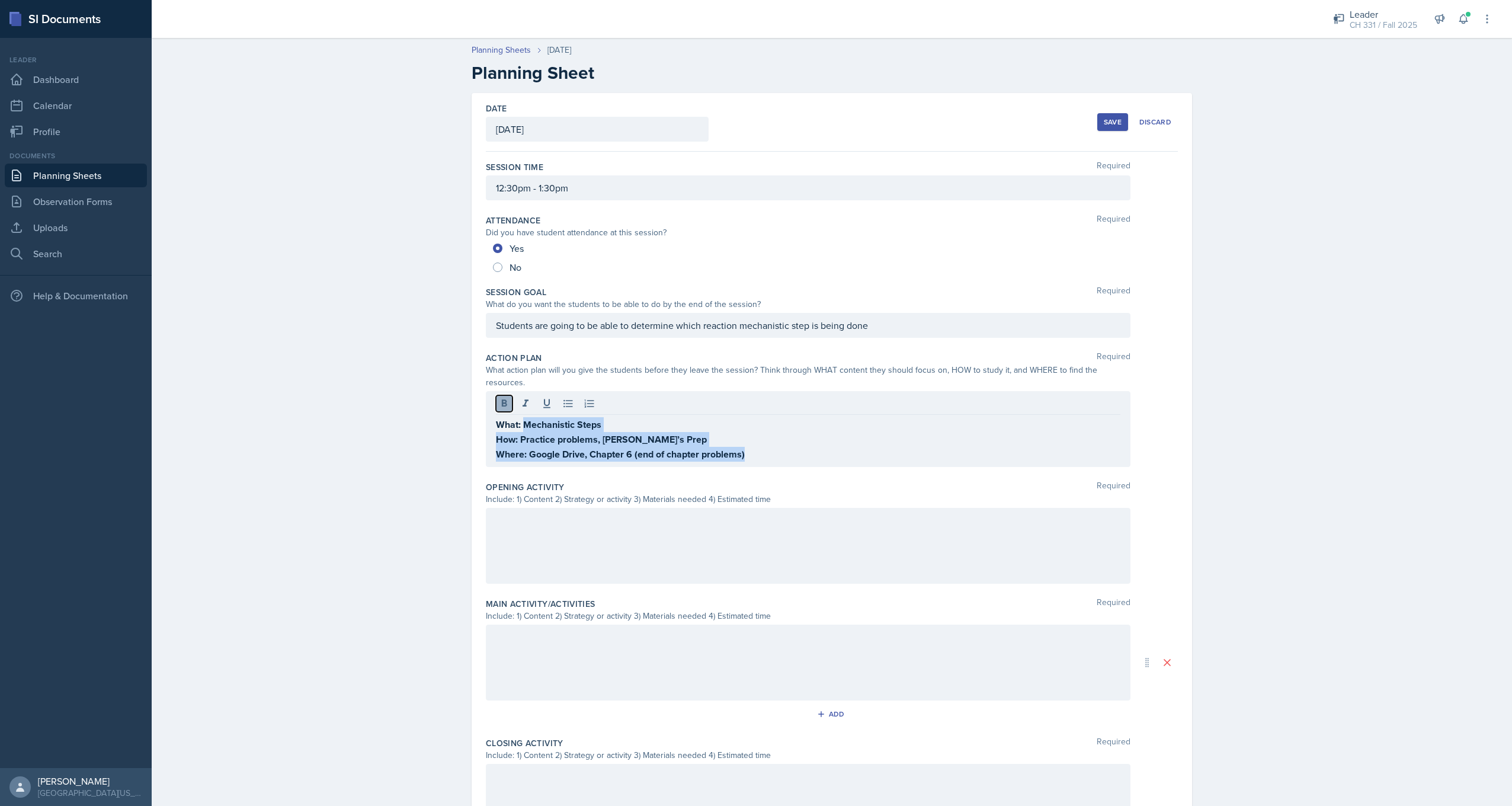
click at [501, 397] on button at bounding box center [504, 404] width 16 height 16
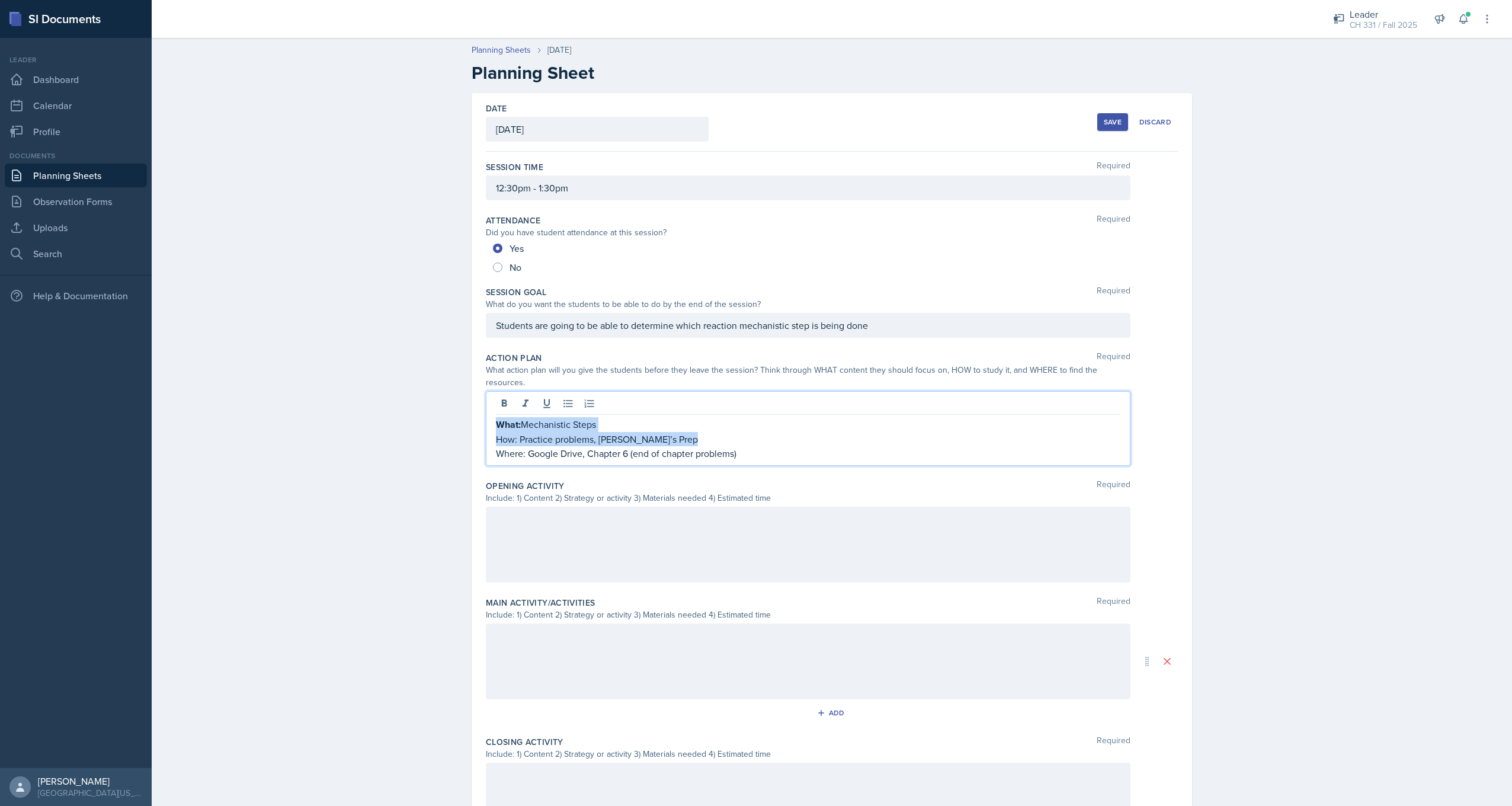
click at [694, 432] on p "How: Practice problems, [PERSON_NAME]’s Prep" at bounding box center [808, 440] width 624 height 15
drag, startPoint x: 496, startPoint y: 414, endPoint x: 533, endPoint y: 414, distance: 37.0
click at [533, 418] on p "What: Mechanistic Steps" at bounding box center [808, 425] width 624 height 15
click at [499, 401] on div at bounding box center [808, 405] width 624 height 20
click at [687, 432] on p "How: Practice problems, [PERSON_NAME]’s Prep" at bounding box center [808, 440] width 624 height 15
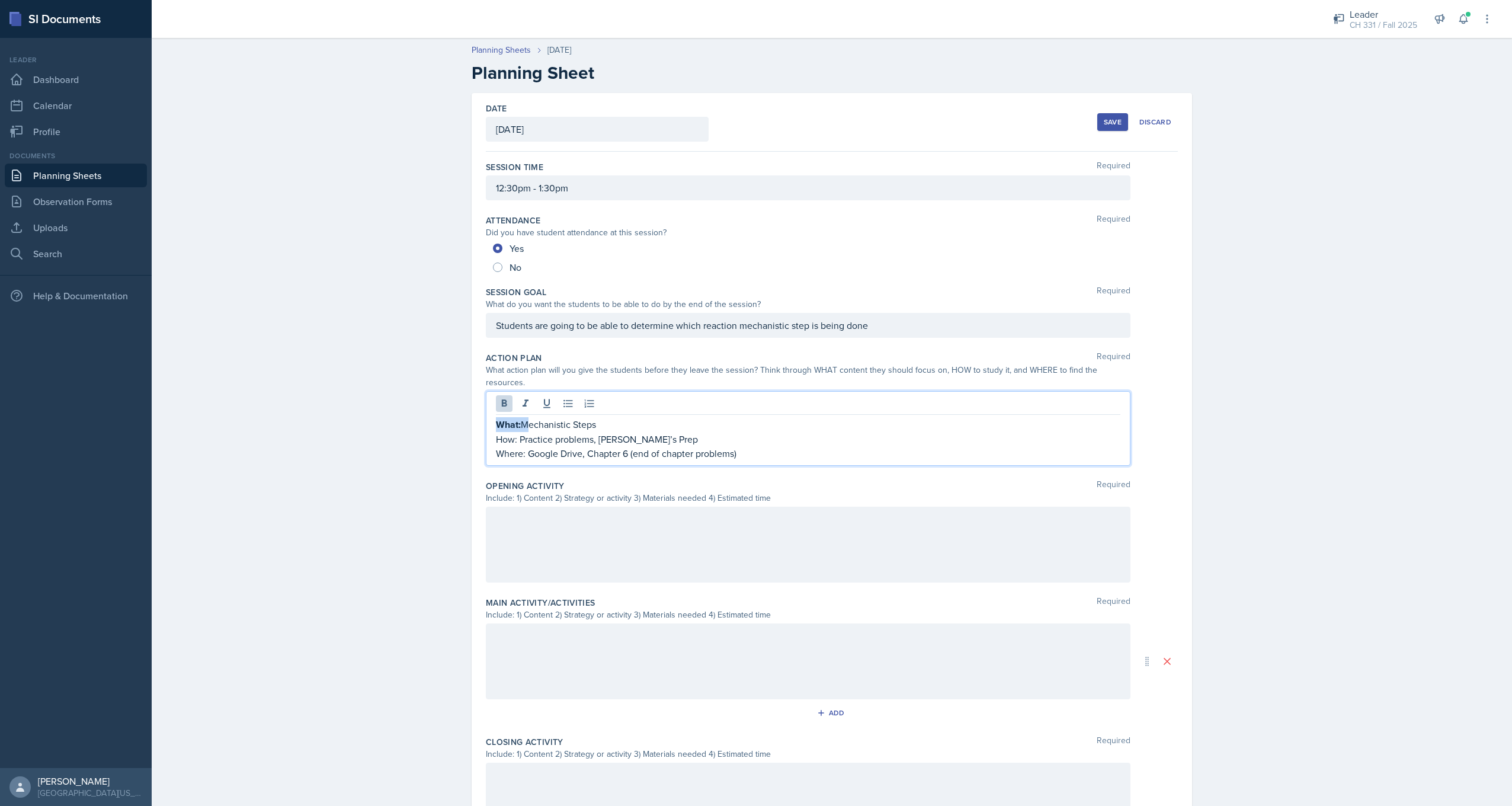
drag, startPoint x: 492, startPoint y: 413, endPoint x: 525, endPoint y: 412, distance: 33.0
click at [525, 418] on p "What: Mechanistic Steps" at bounding box center [808, 425] width 624 height 15
drag, startPoint x: 659, startPoint y: 415, endPoint x: 562, endPoint y: 417, distance: 97.0
click at [658, 418] on p "What: Mechanistic Steps" at bounding box center [808, 425] width 624 height 15
drag, startPoint x: 514, startPoint y: 412, endPoint x: 469, endPoint y: 411, distance: 45.0
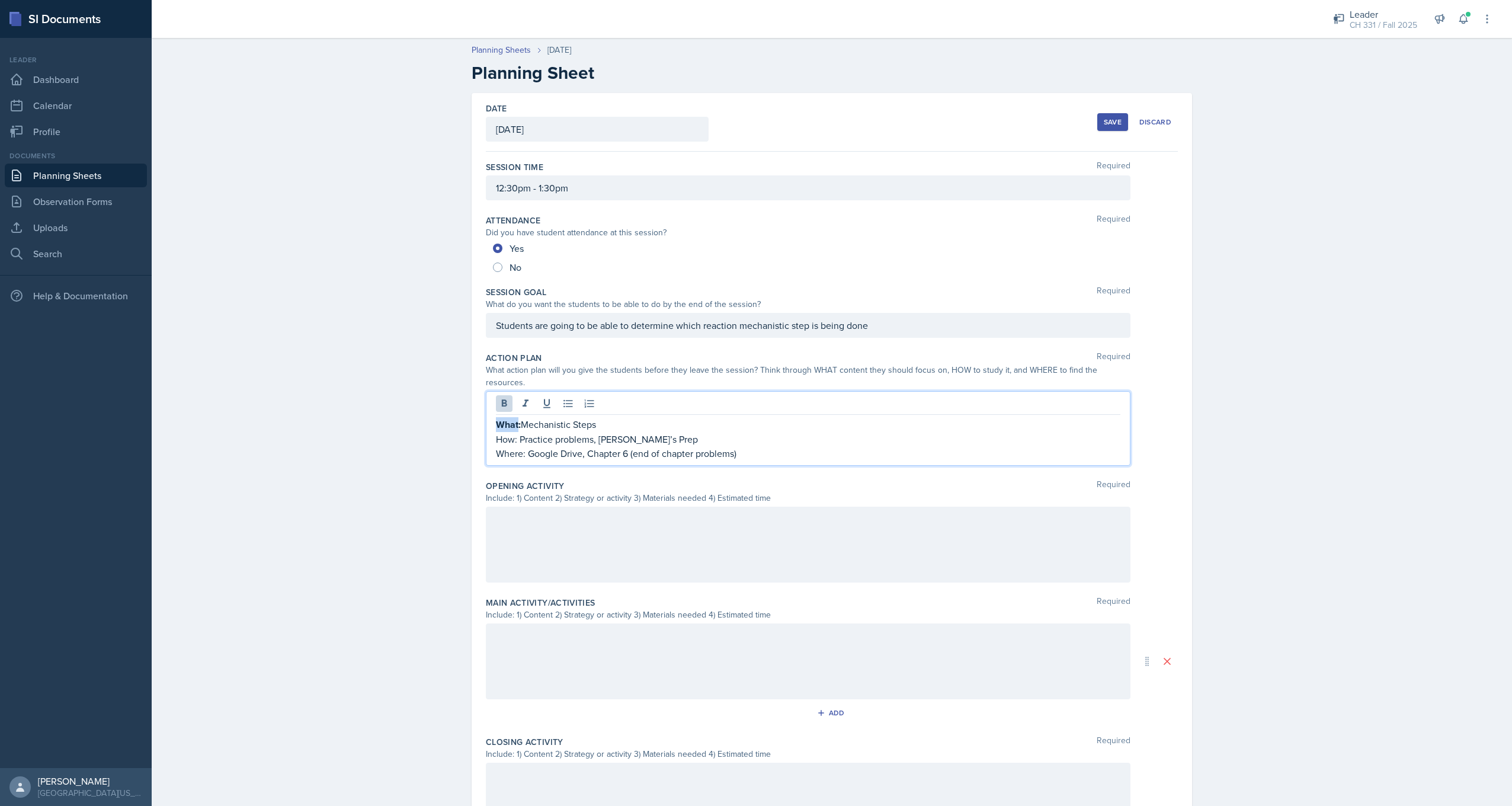
click at [472, 411] on div "Date [DATE] [DATE] 31 1 2 3 4 5 6 7 8 9 10 11 12 13 14 15 16 17 18 19 20 21 22 …" at bounding box center [832, 514] width 720 height 843
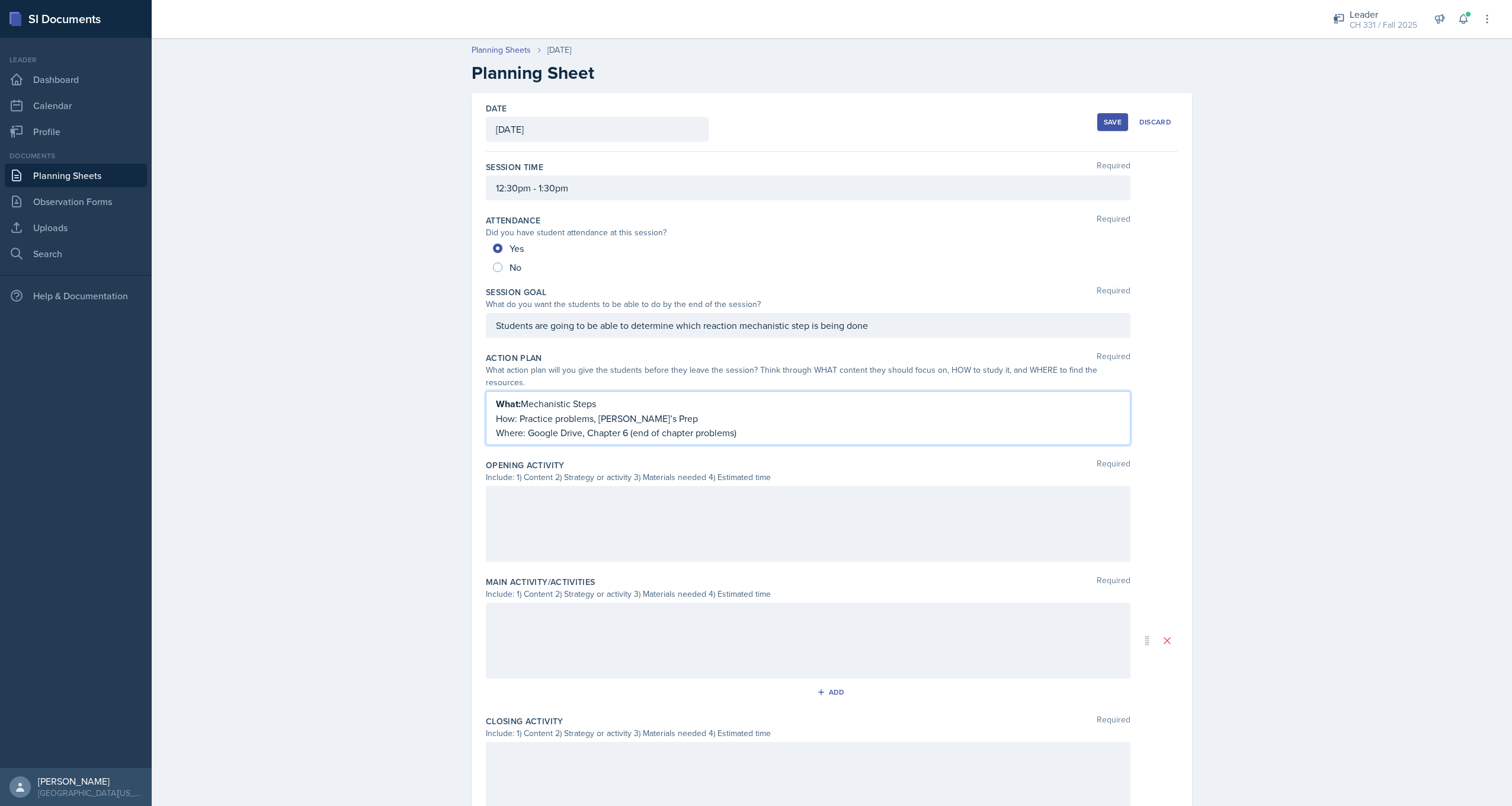
click at [516, 397] on strong "What:" at bounding box center [508, 404] width 25 height 14
drag, startPoint x: 516, startPoint y: 396, endPoint x: 486, endPoint y: 396, distance: 30.0
click at [486, 396] on div "What: Mechanistic Steps How: Practice problems, [PERSON_NAME]’s Prep Where: Goo…" at bounding box center [808, 418] width 645 height 54
click at [624, 362] on div "Action Plan Required" at bounding box center [832, 358] width 692 height 12
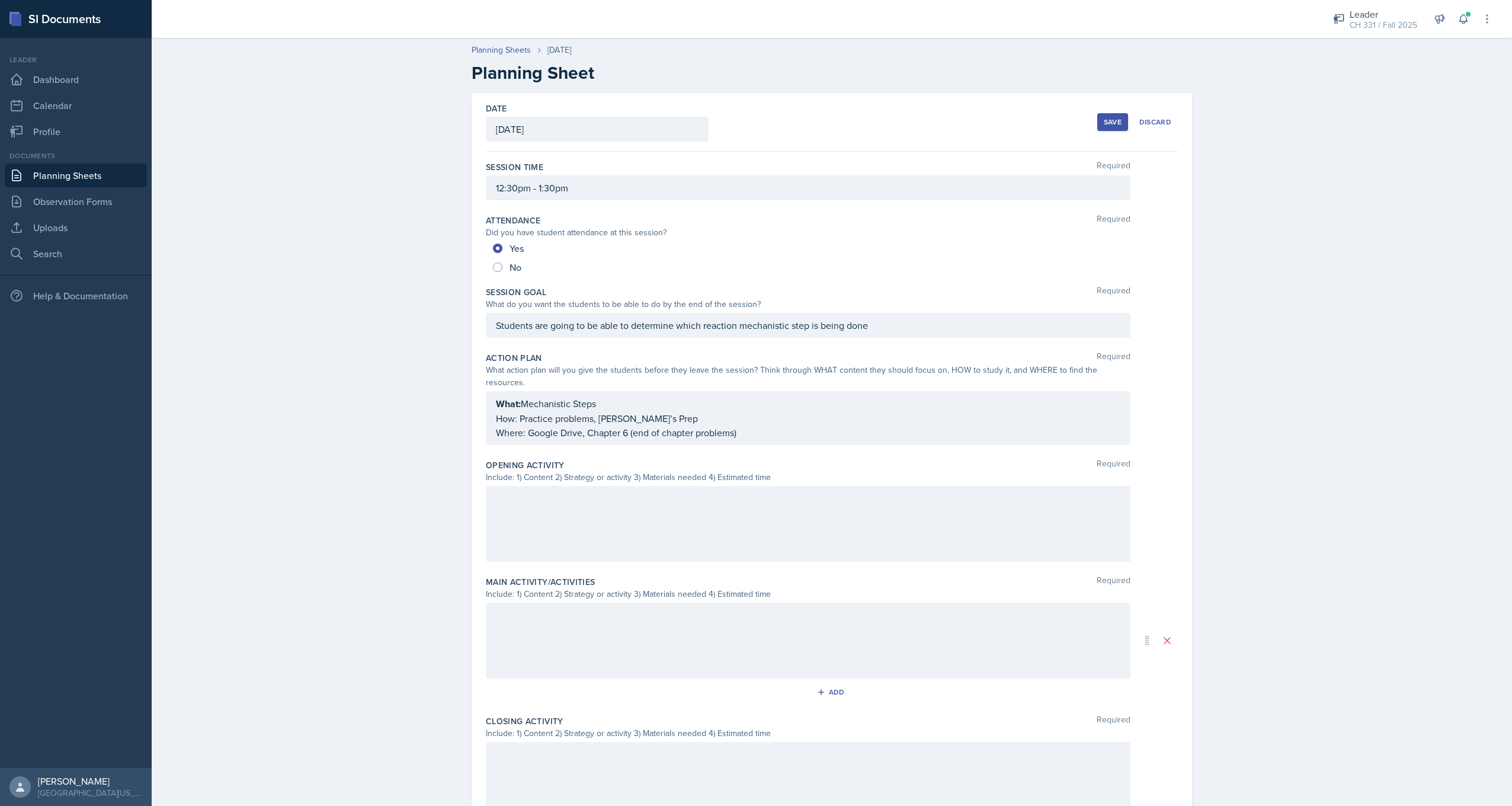
drag, startPoint x: 606, startPoint y: 398, endPoint x: 583, endPoint y: 399, distance: 23.0
click at [603, 398] on div "What: Mechanistic Steps How: Practice problems, [PERSON_NAME]’s Prep Where: Goo…" at bounding box center [808, 418] width 645 height 54
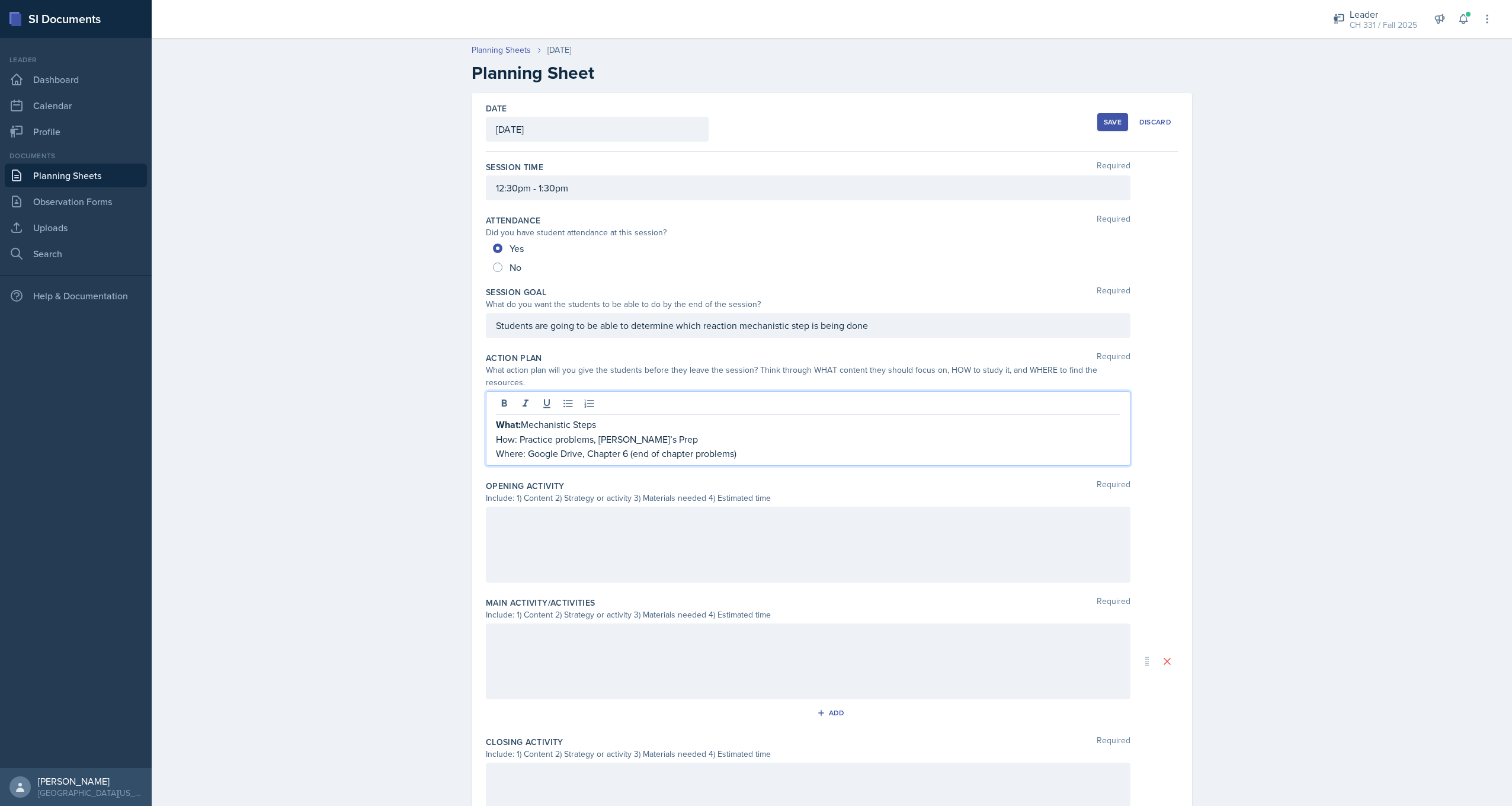
drag, startPoint x: 519, startPoint y: 412, endPoint x: 490, endPoint y: 414, distance: 29.1
click at [490, 414] on div "What: Mechanistic Steps How: Practice problems, [PERSON_NAME]’s Prep Where: Goo…" at bounding box center [808, 429] width 645 height 75
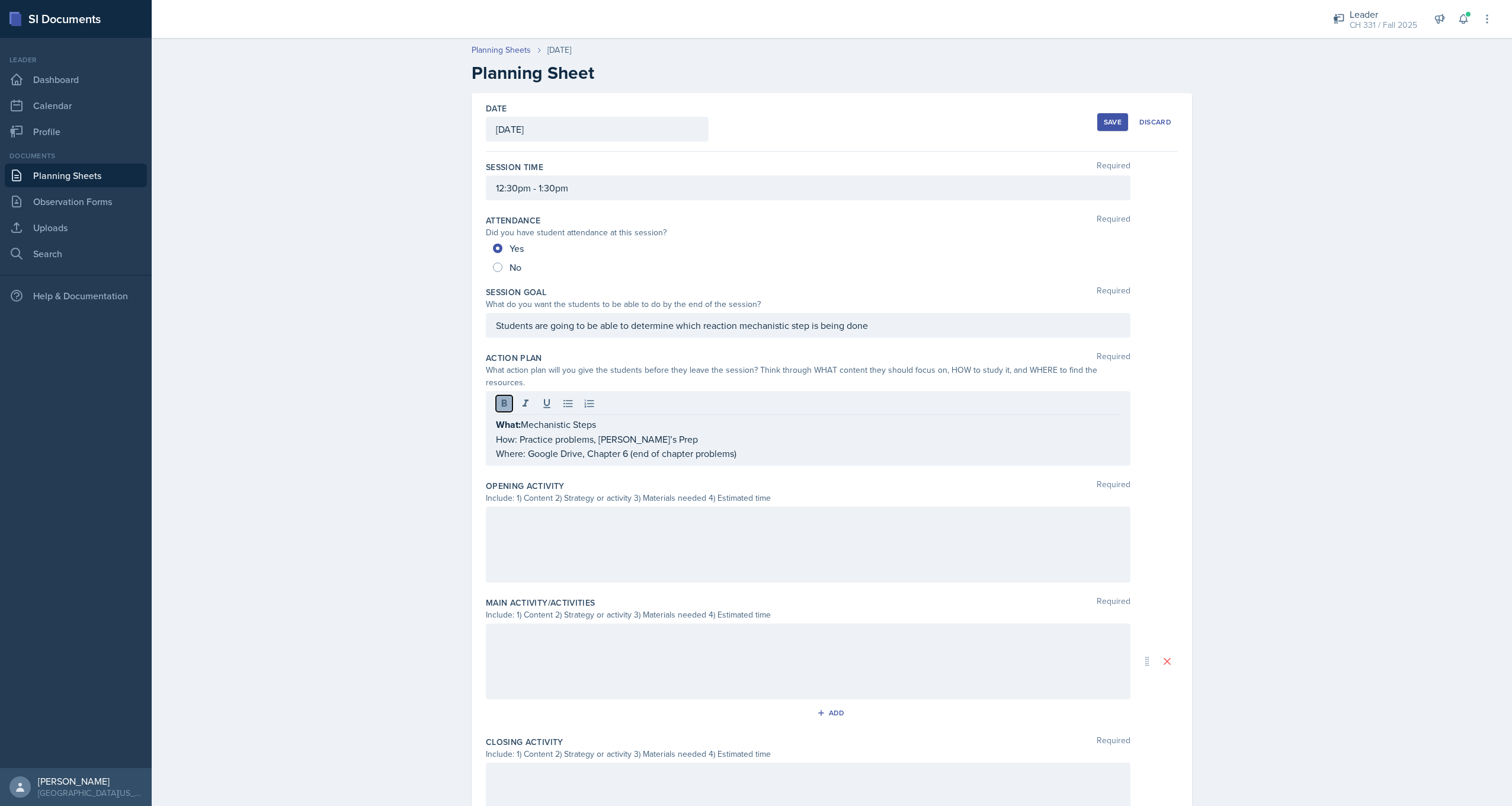
click at [504, 398] on icon at bounding box center [504, 404] width 12 height 12
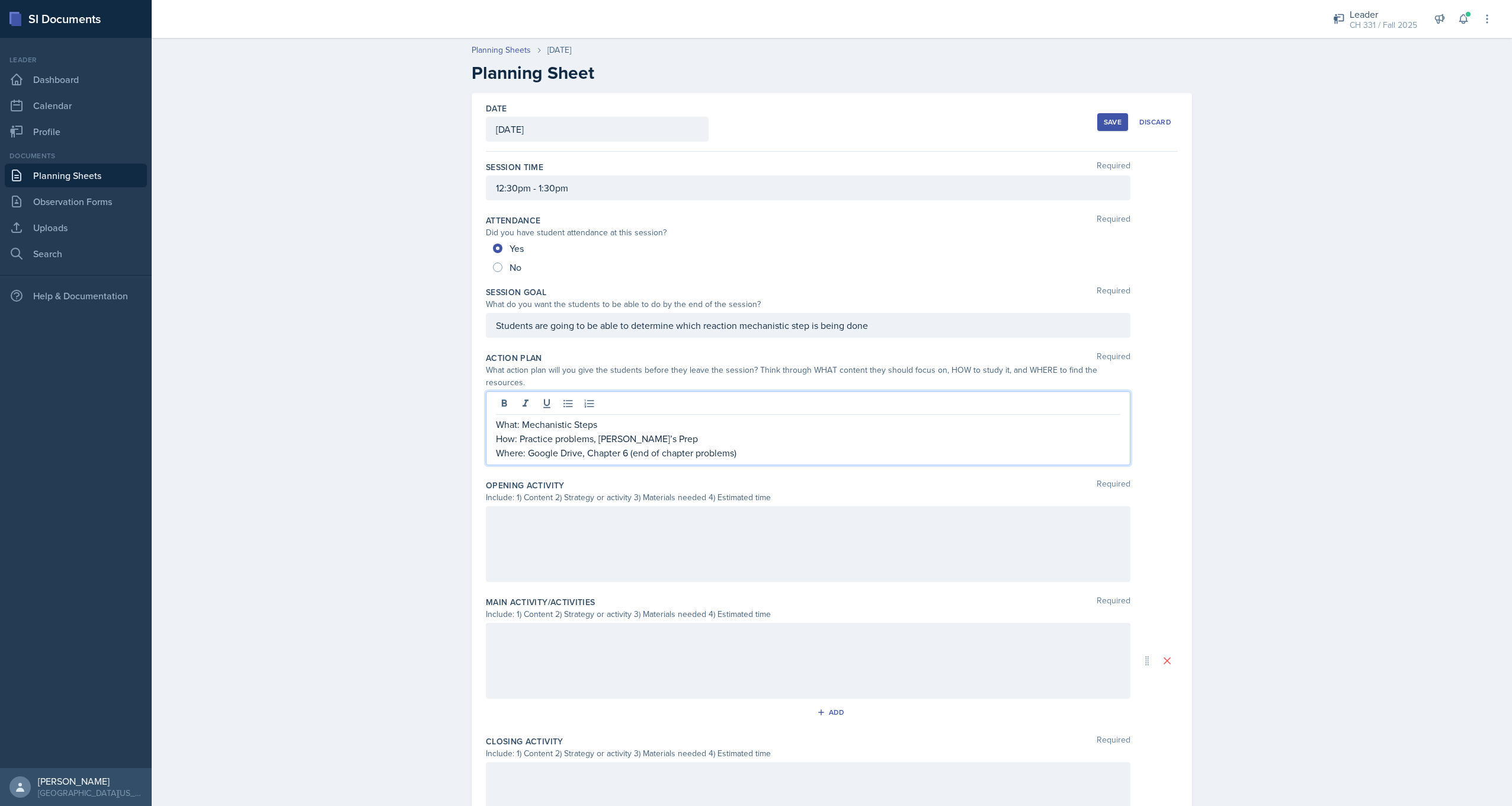
click at [651, 418] on p "What: Mechanistic Steps" at bounding box center [808, 425] width 624 height 15
click at [756, 446] on p "Where: Google Drive, Chapter 6 (end of chapter problems)" at bounding box center [808, 453] width 624 height 15
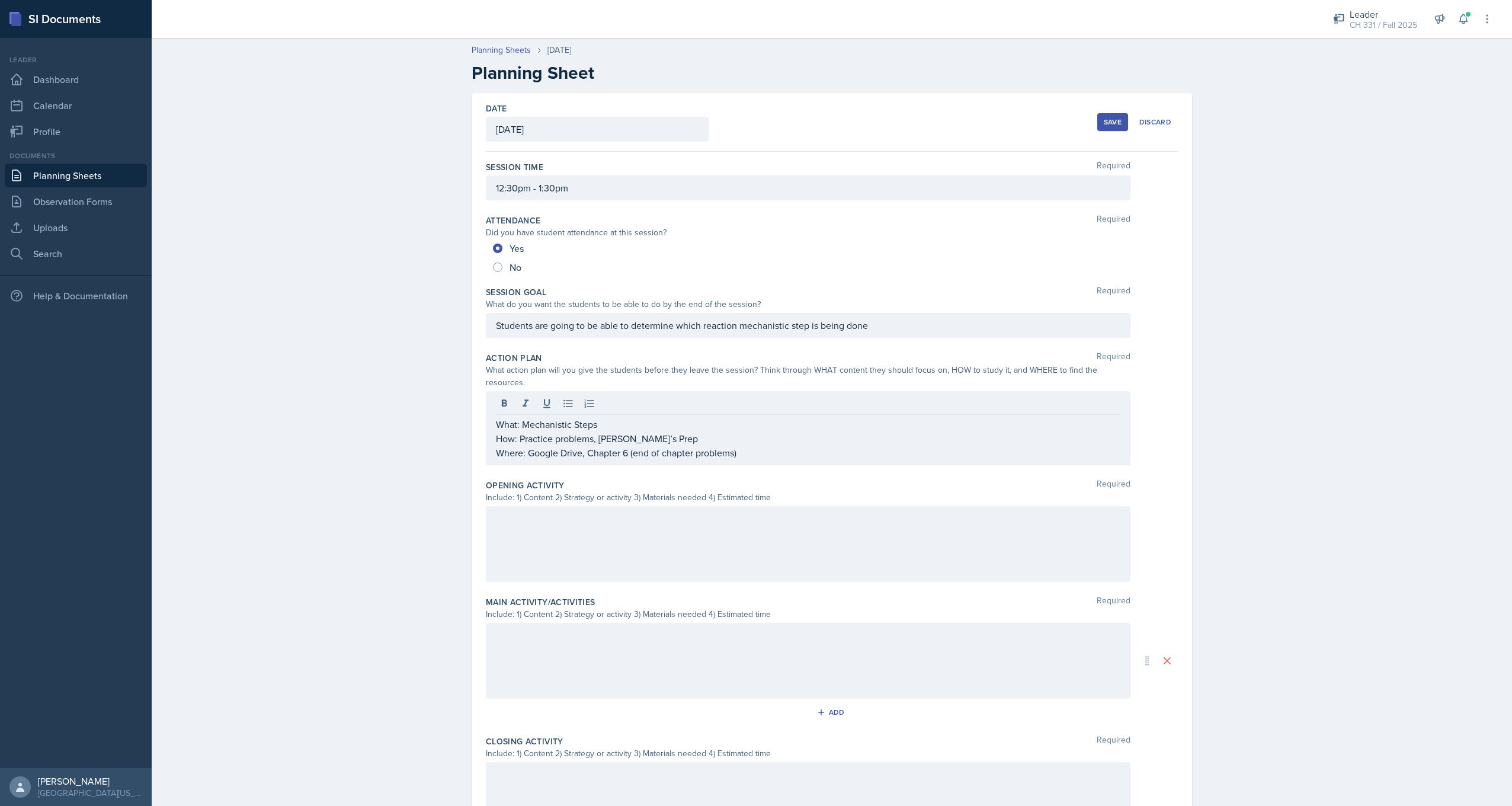
drag, startPoint x: 703, startPoint y: 423, endPoint x: 577, endPoint y: 499, distance: 147.1
click at [577, 506] on div at bounding box center [808, 544] width 645 height 76
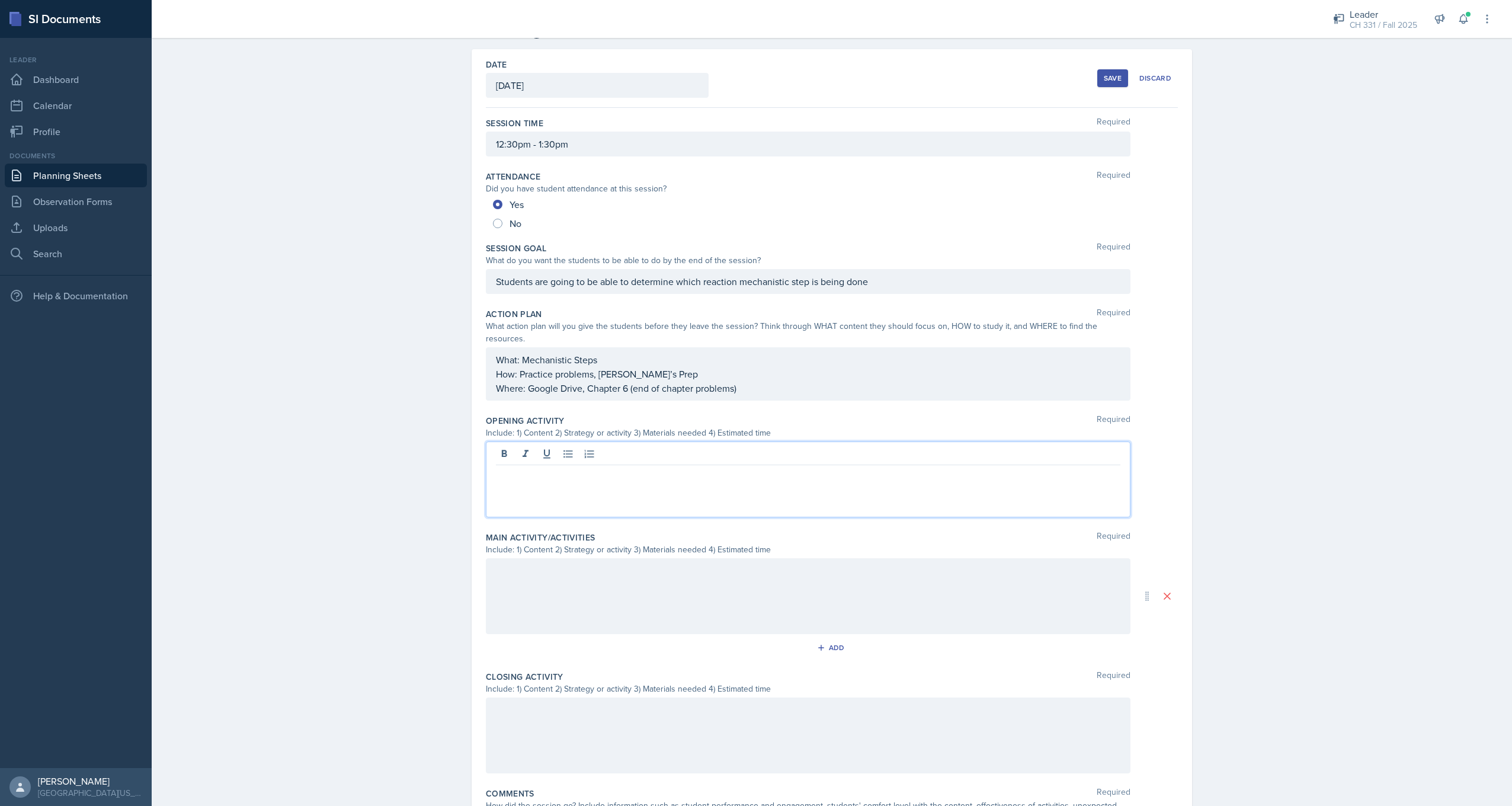
scroll to position [119, 0]
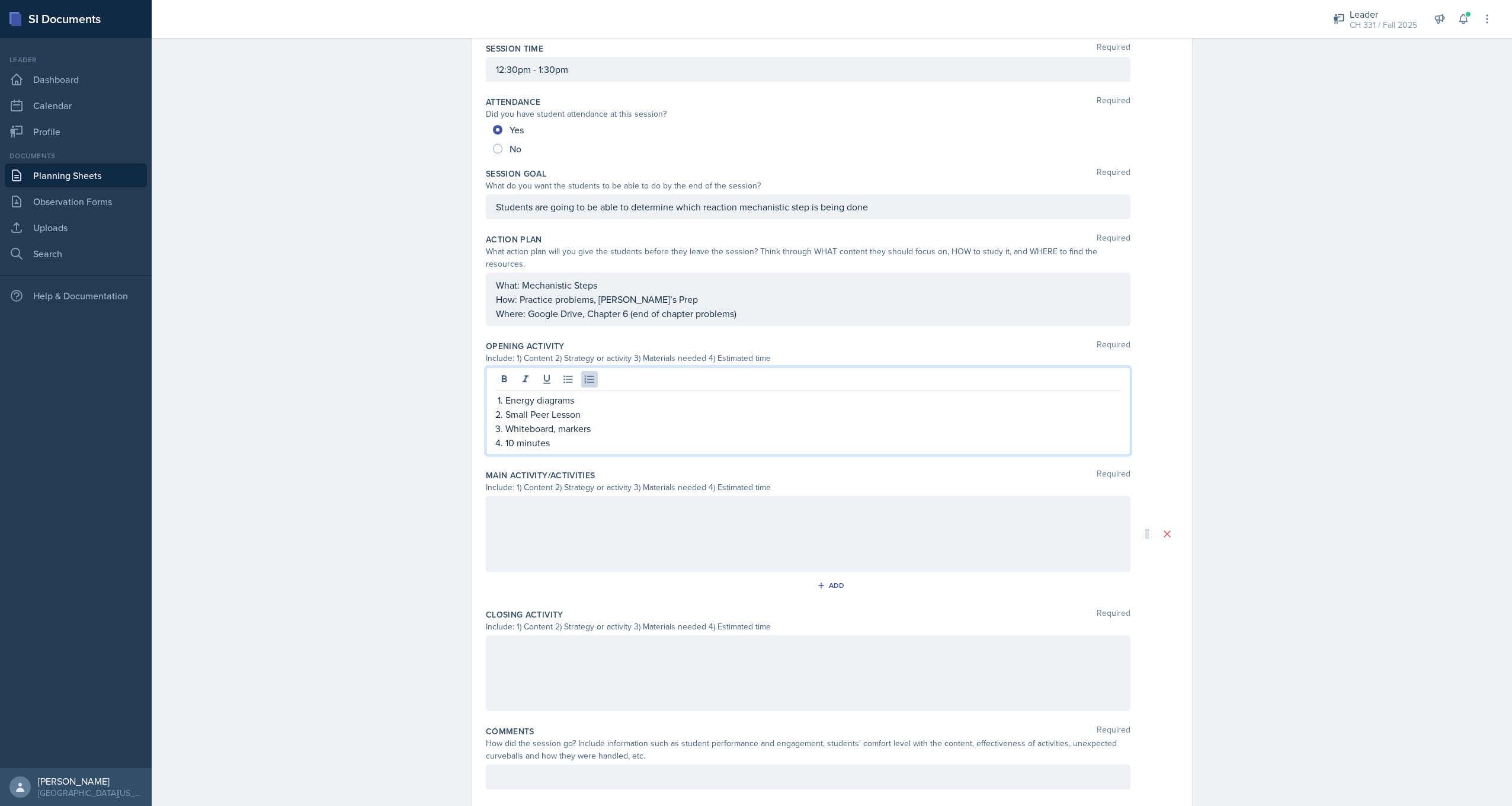
click at [604, 518] on div at bounding box center [808, 534] width 645 height 76
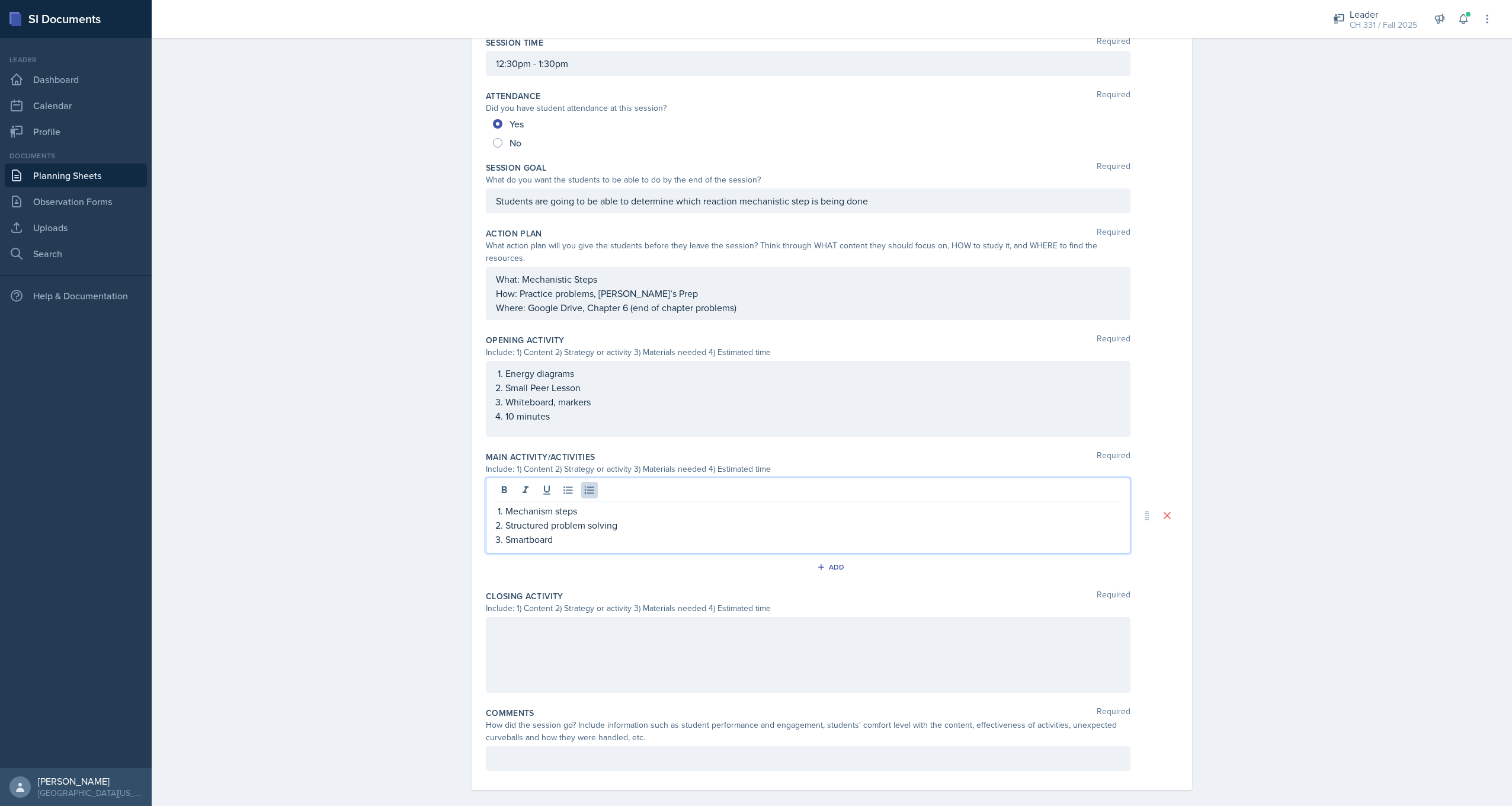
scroll to position [137, 0]
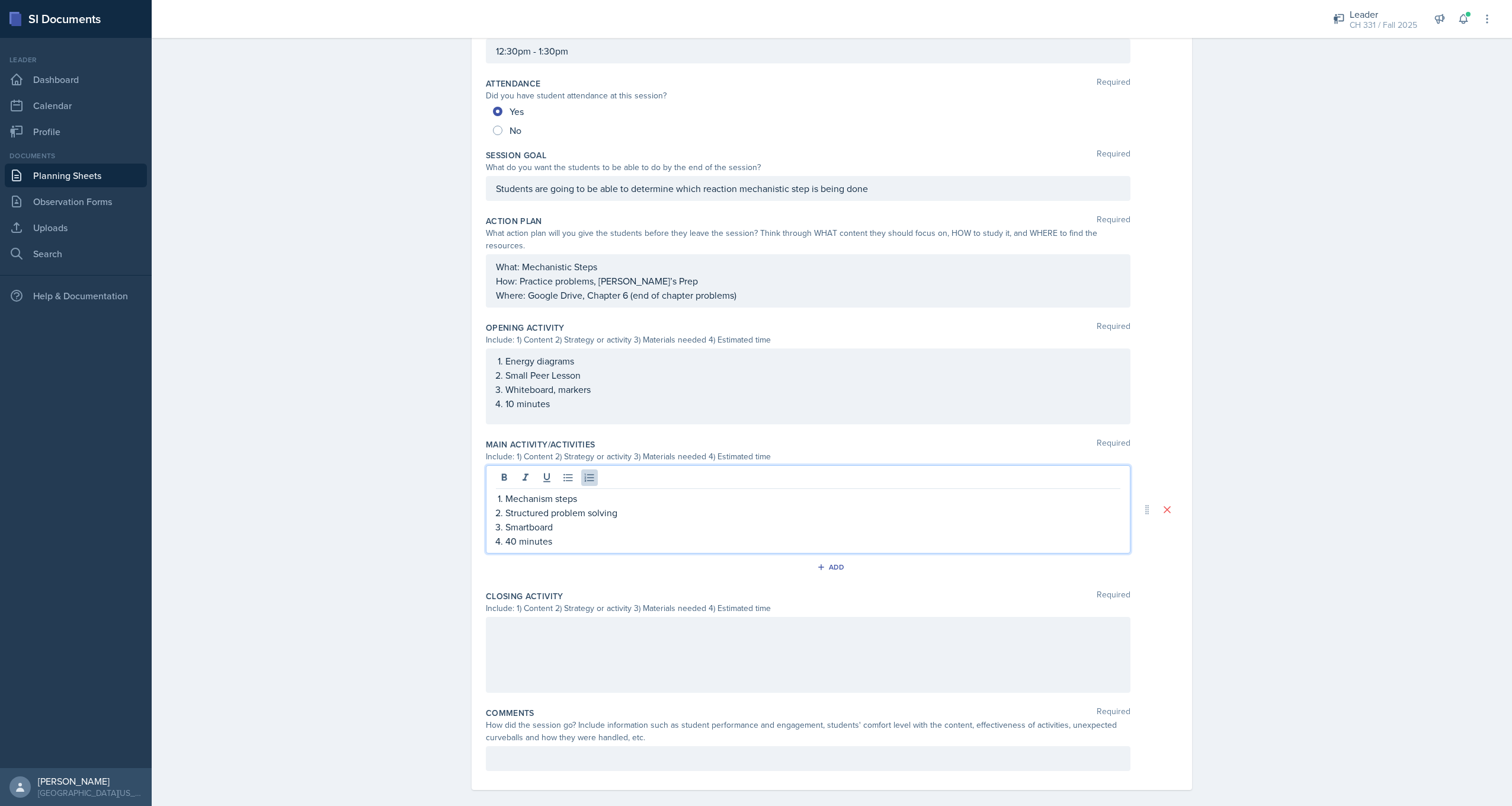
click at [577, 618] on div at bounding box center [808, 655] width 645 height 76
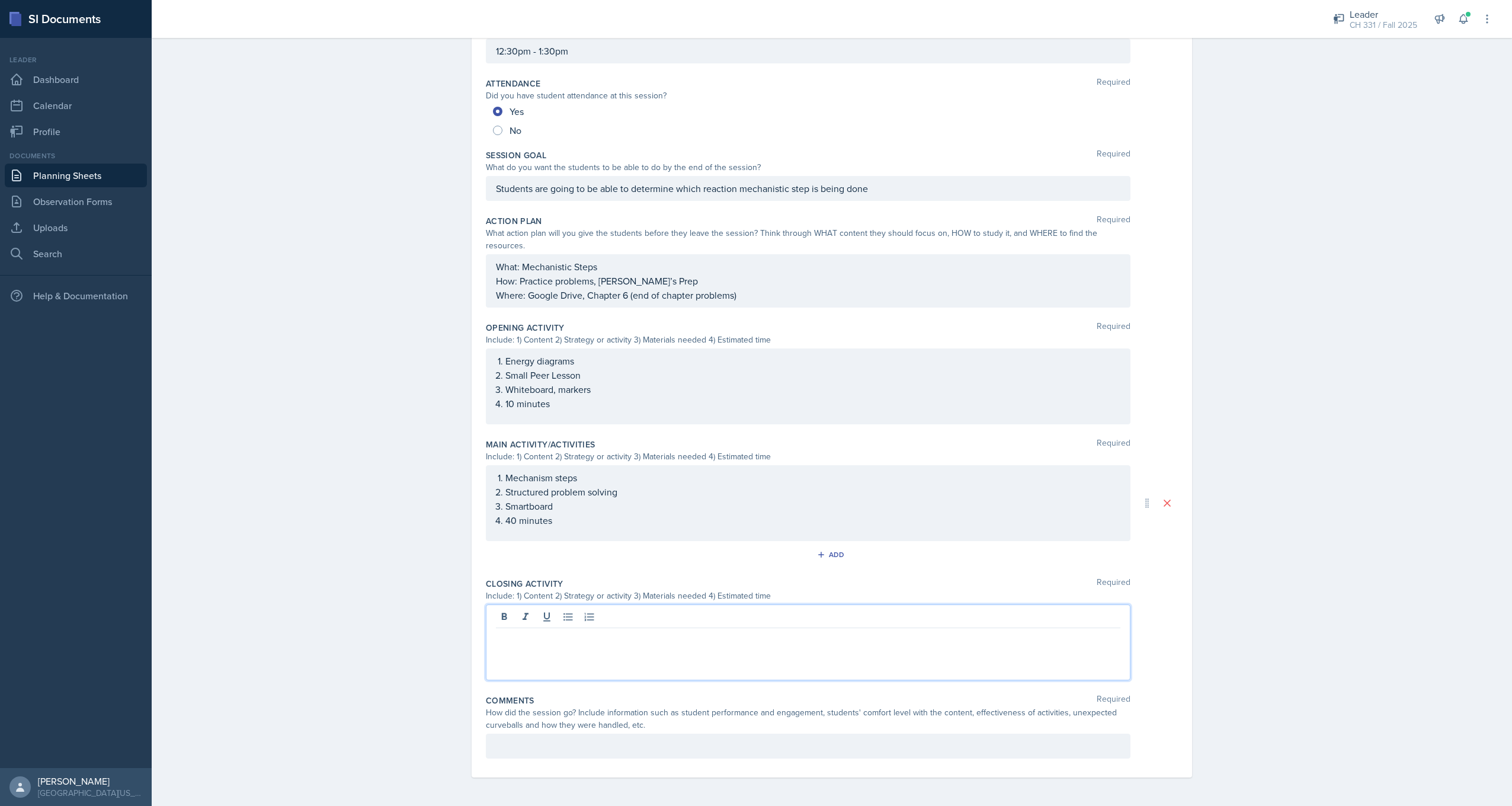
scroll to position [124, 0]
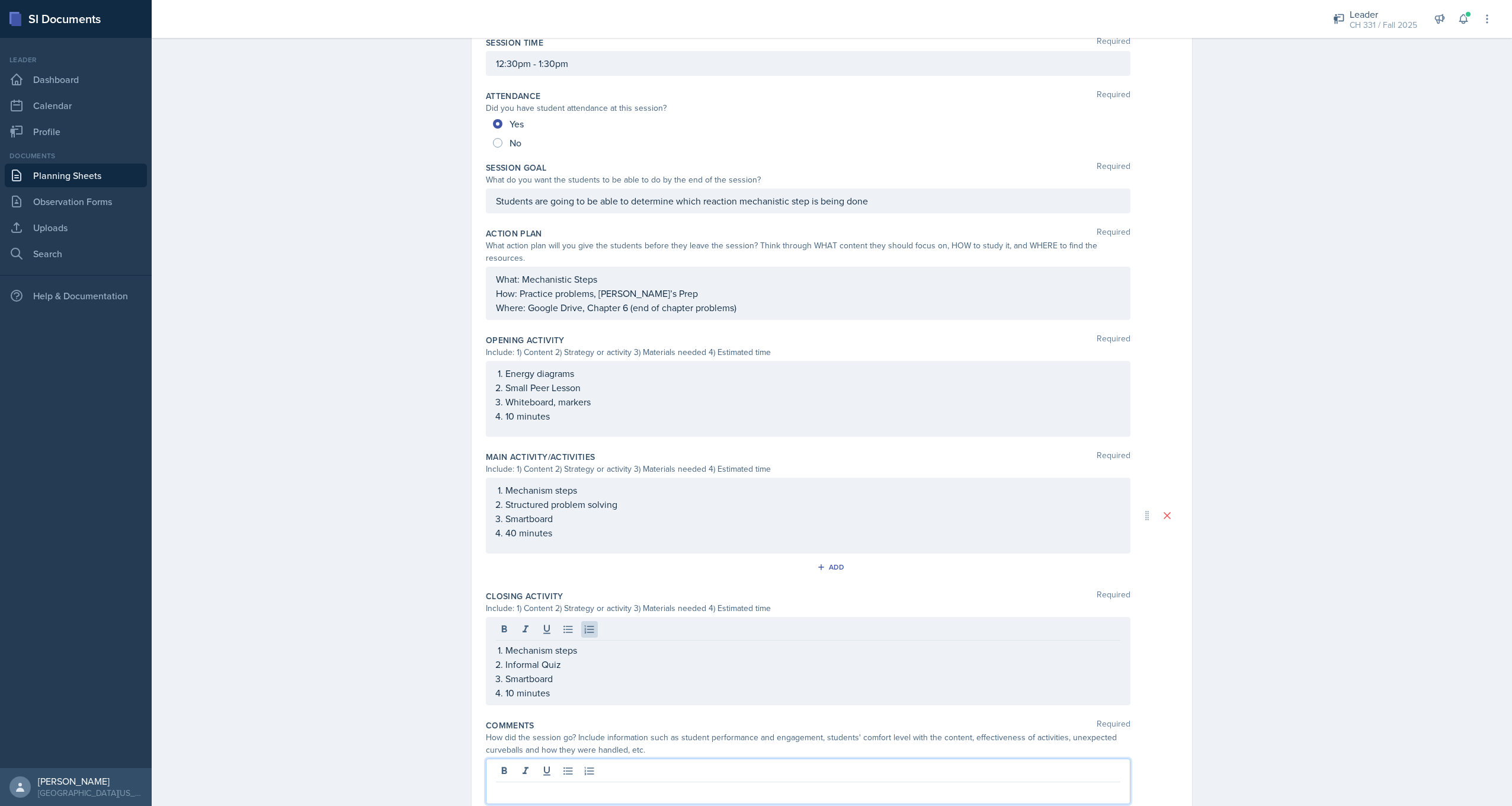
click at [553, 759] on div at bounding box center [808, 782] width 645 height 46
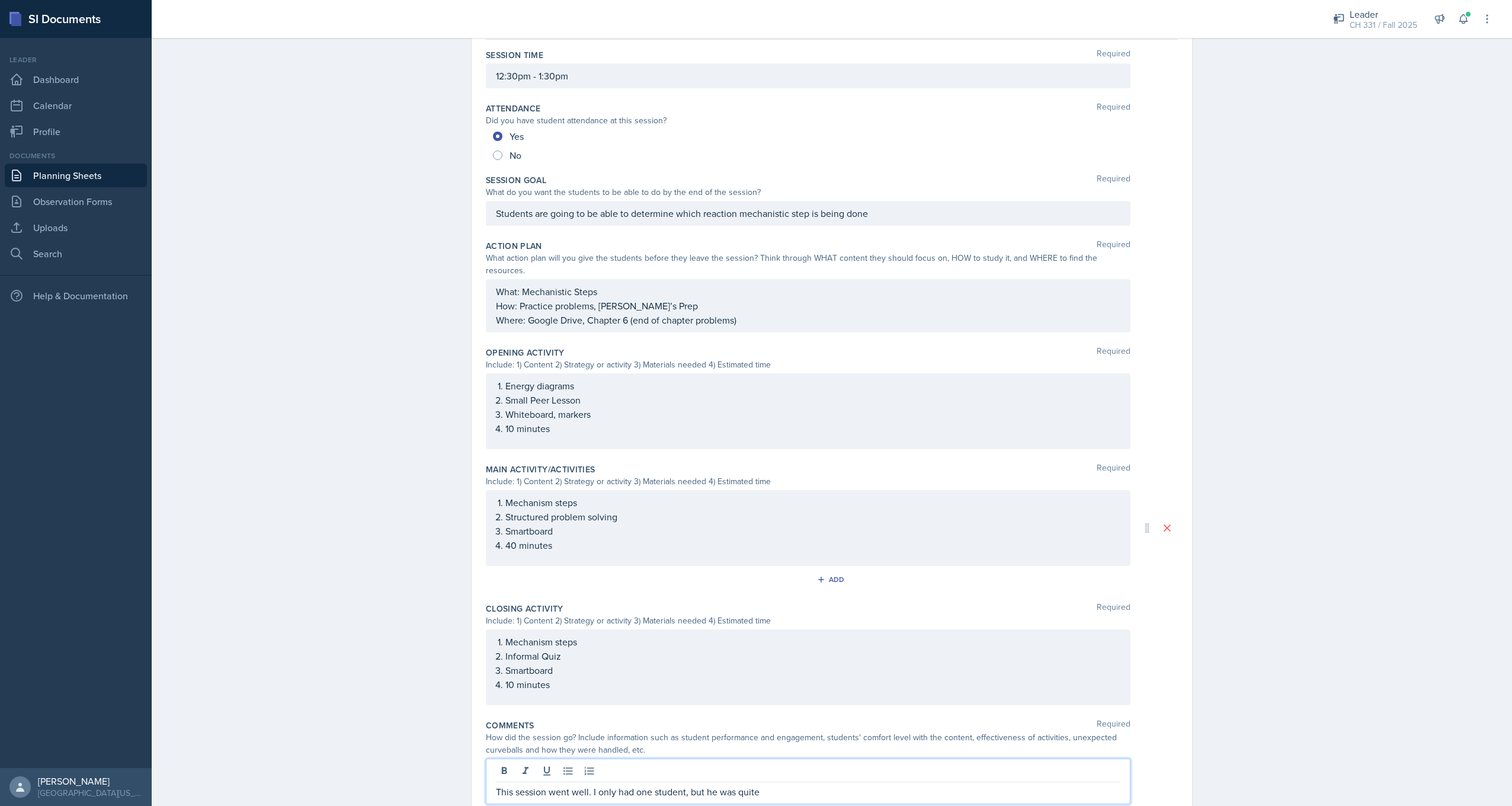
click at [764, 785] on p "This session went well. I only had one student, but he was quite" at bounding box center [808, 792] width 624 height 15
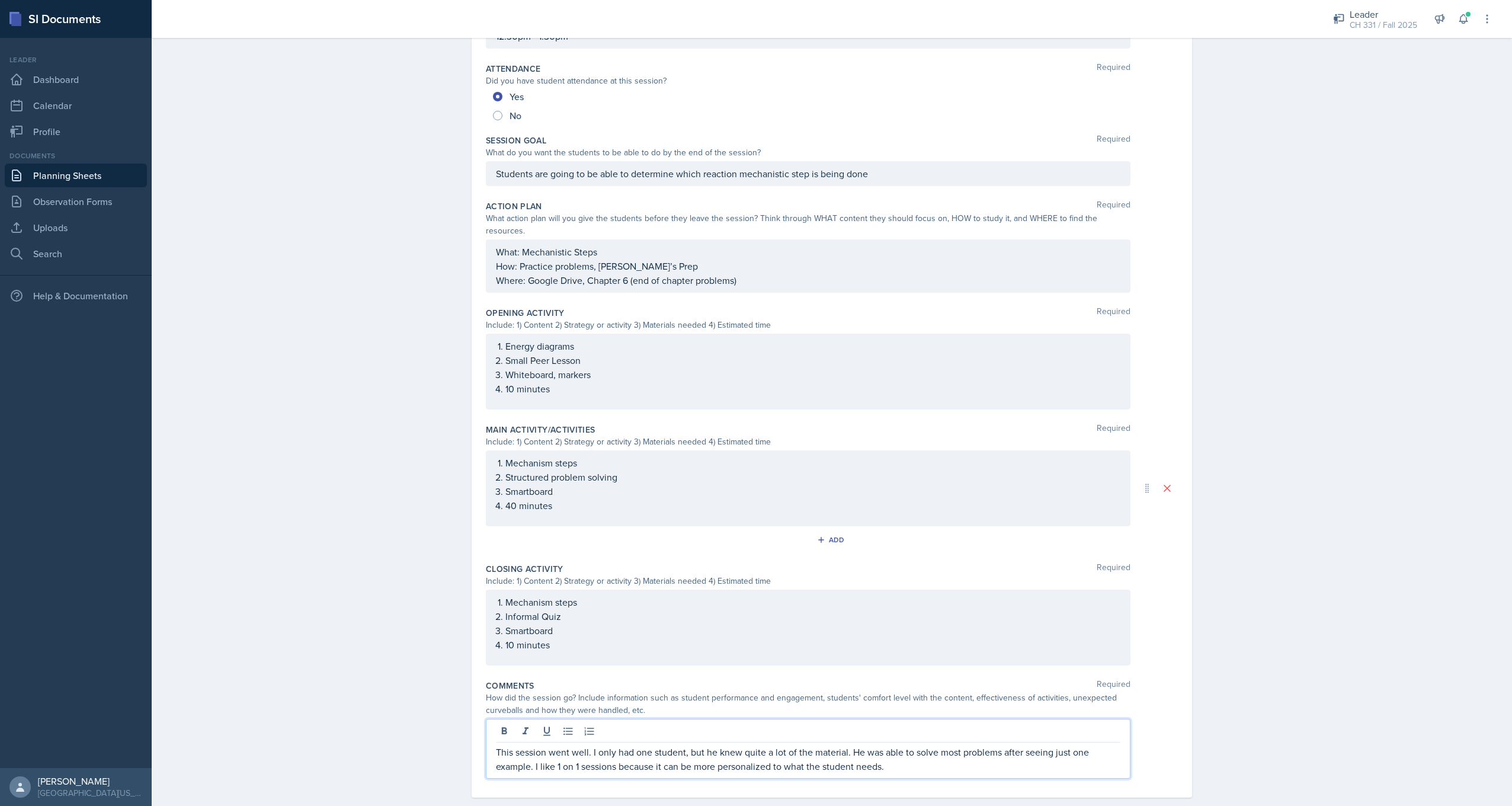
scroll to position [159, 0]
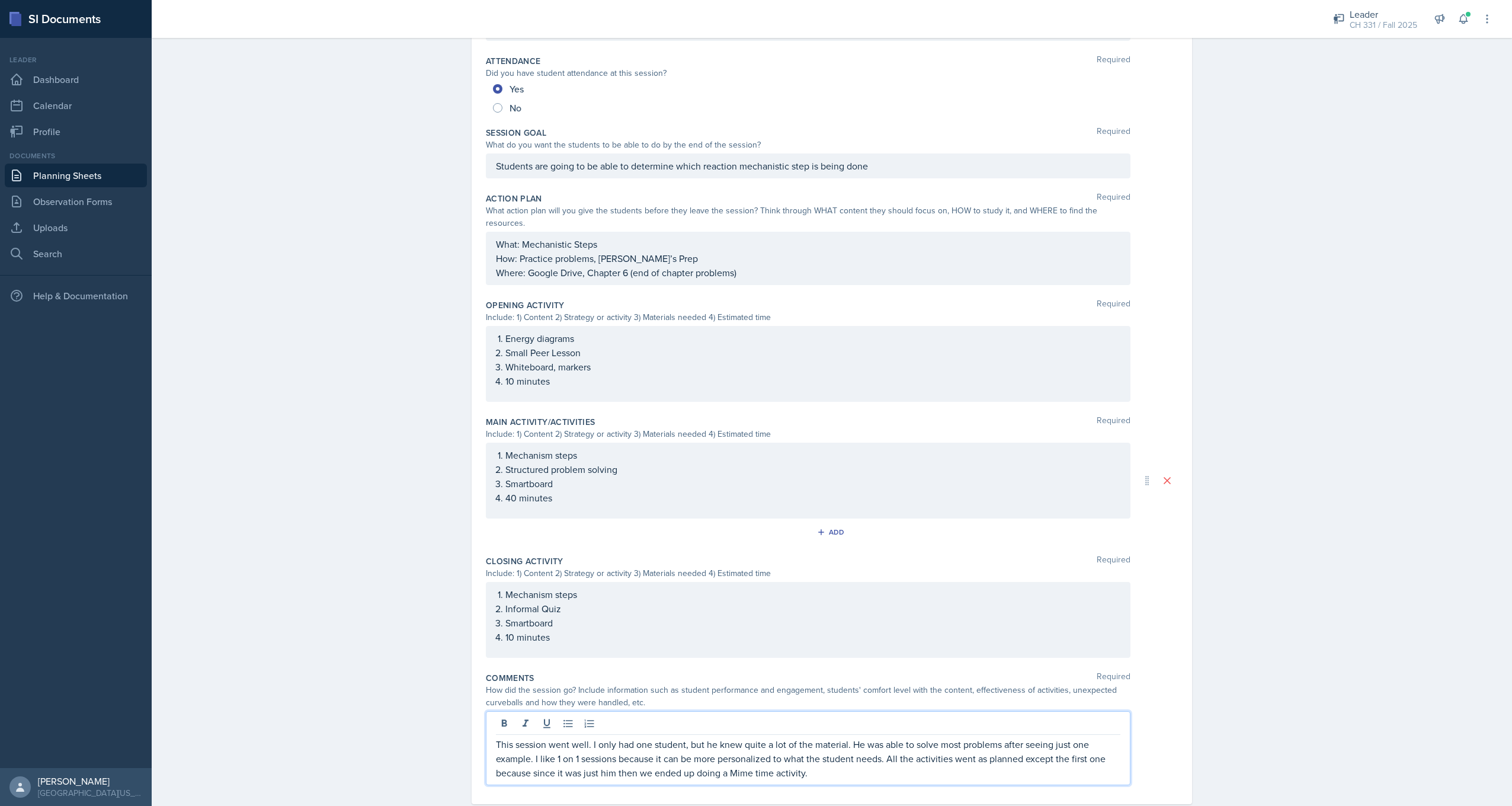
click at [1169, 668] on div "Comments Required How did the session go? Include information such as student p…" at bounding box center [832, 731] width 692 height 128
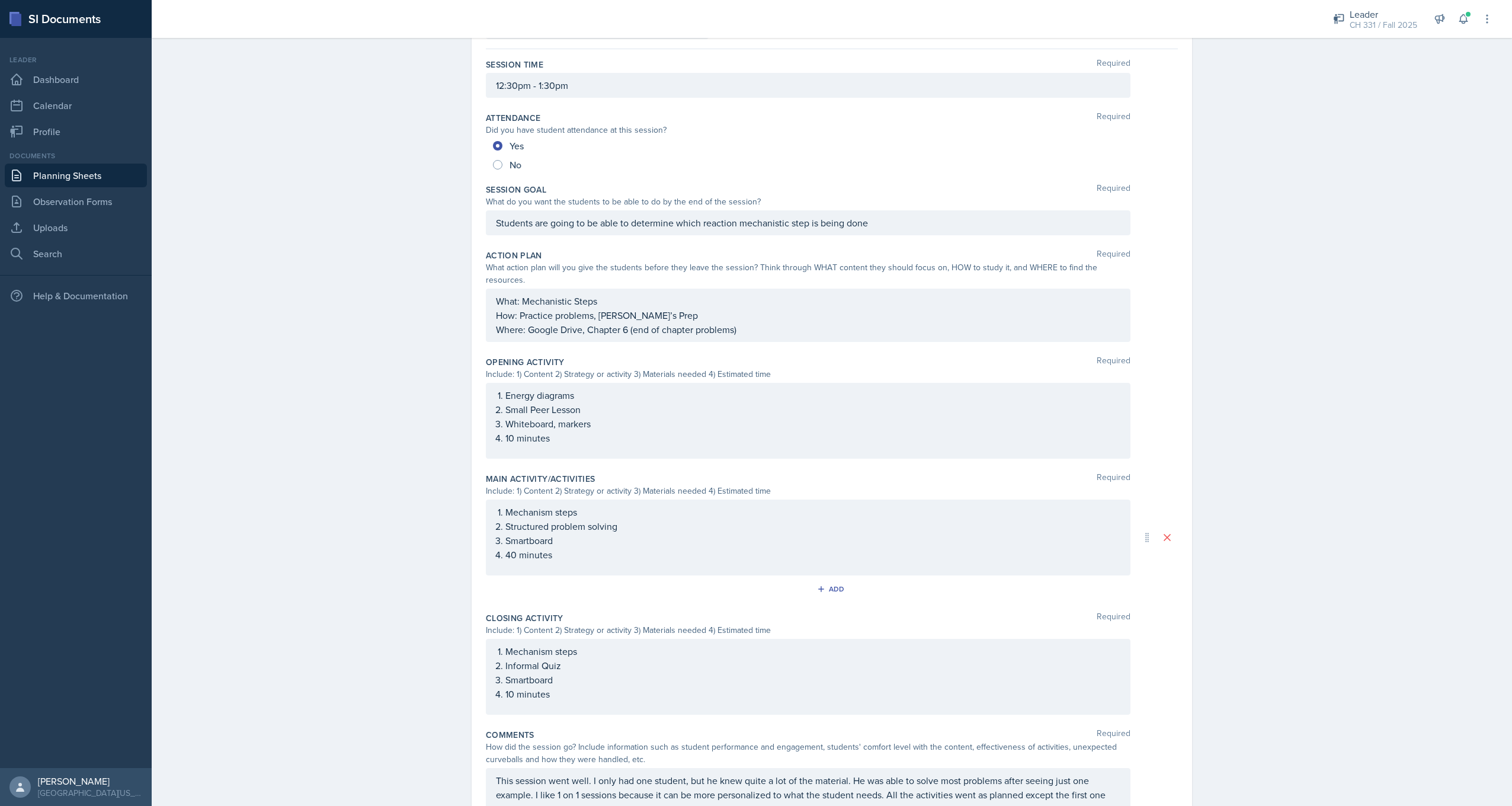
scroll to position [0, 0]
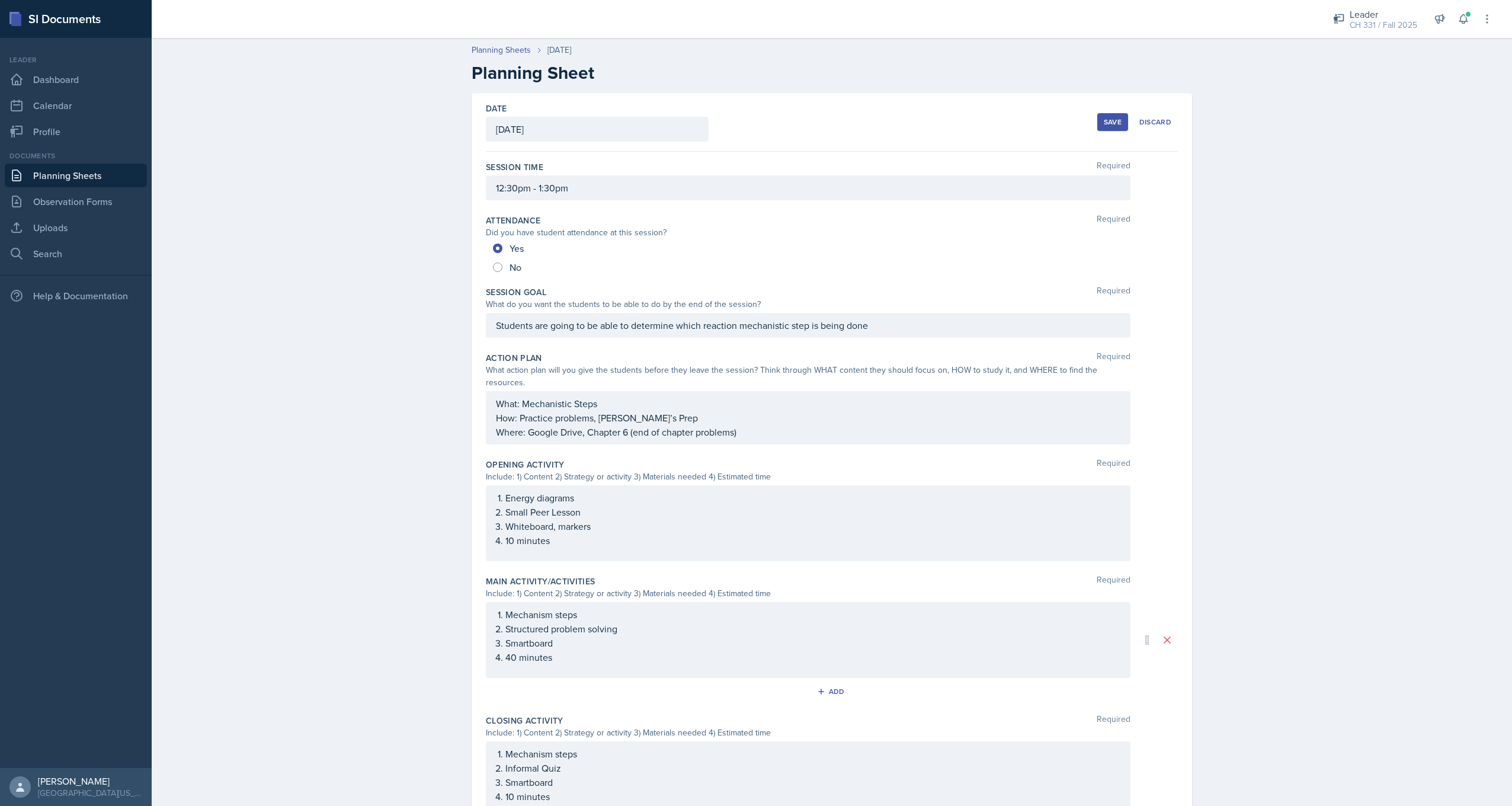
click at [1105, 126] on div "Save" at bounding box center [1112, 122] width 18 height 10
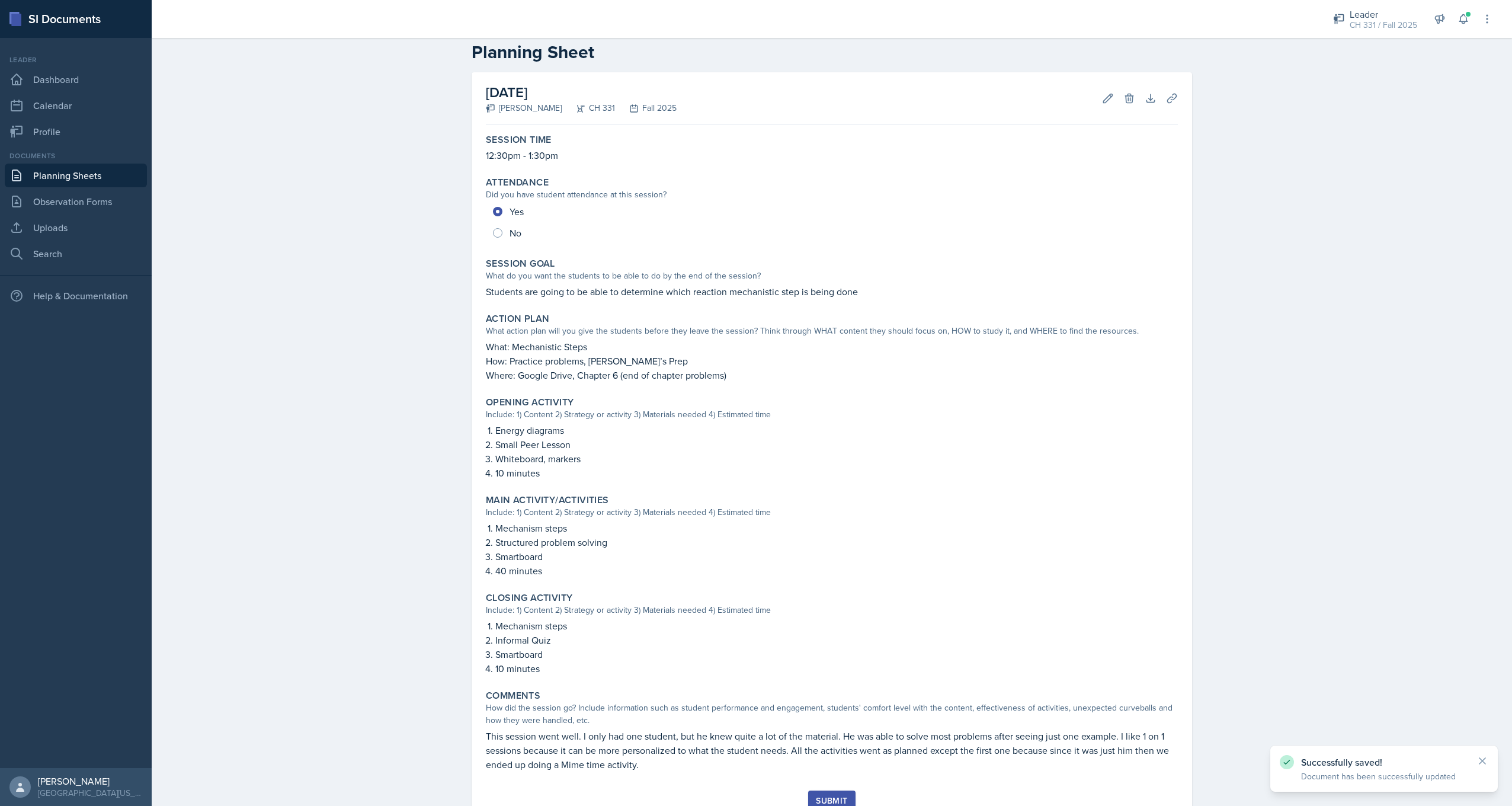
scroll to position [68, 0]
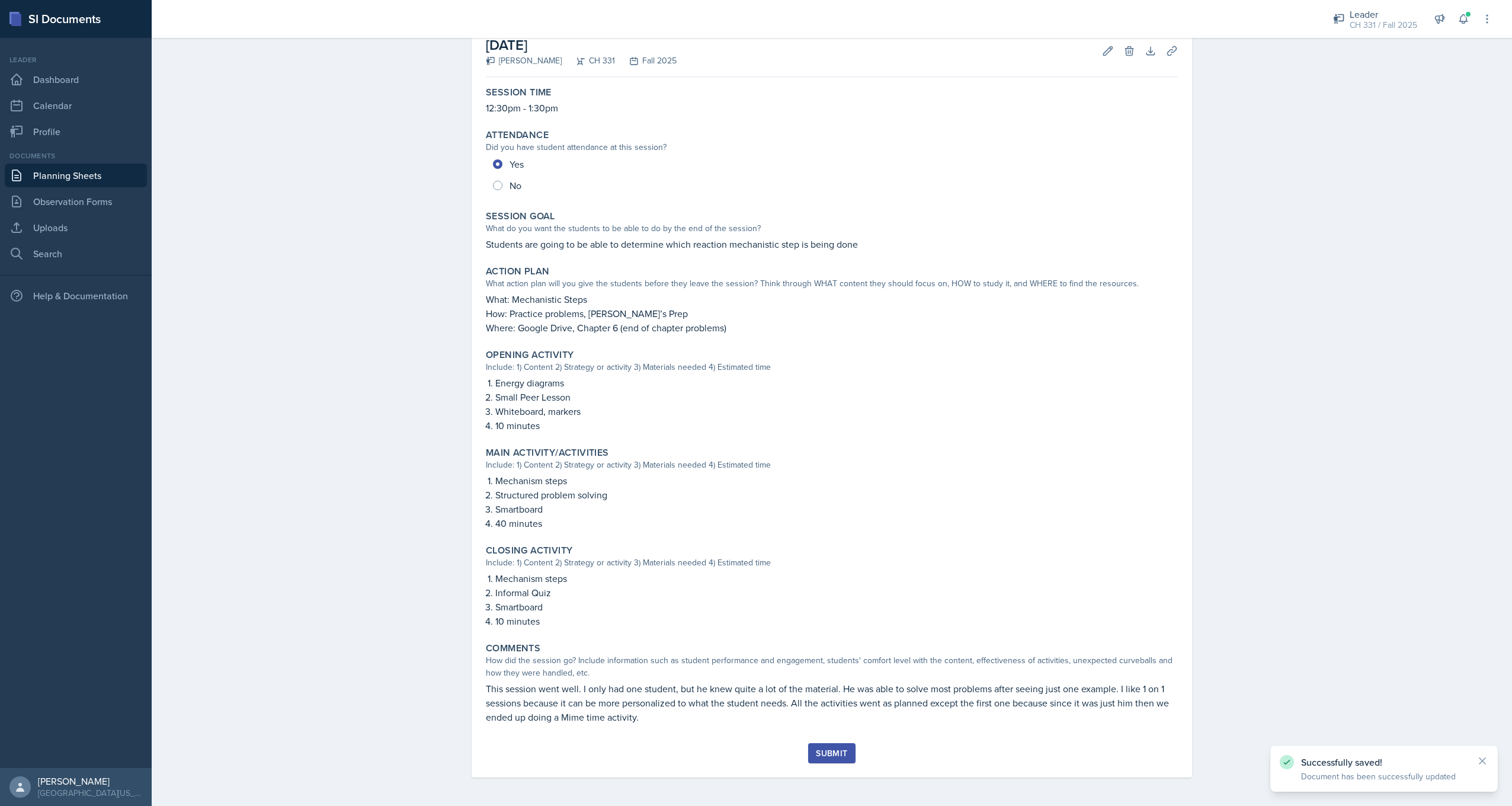
click at [817, 751] on div "Submit" at bounding box center [832, 753] width 32 height 10
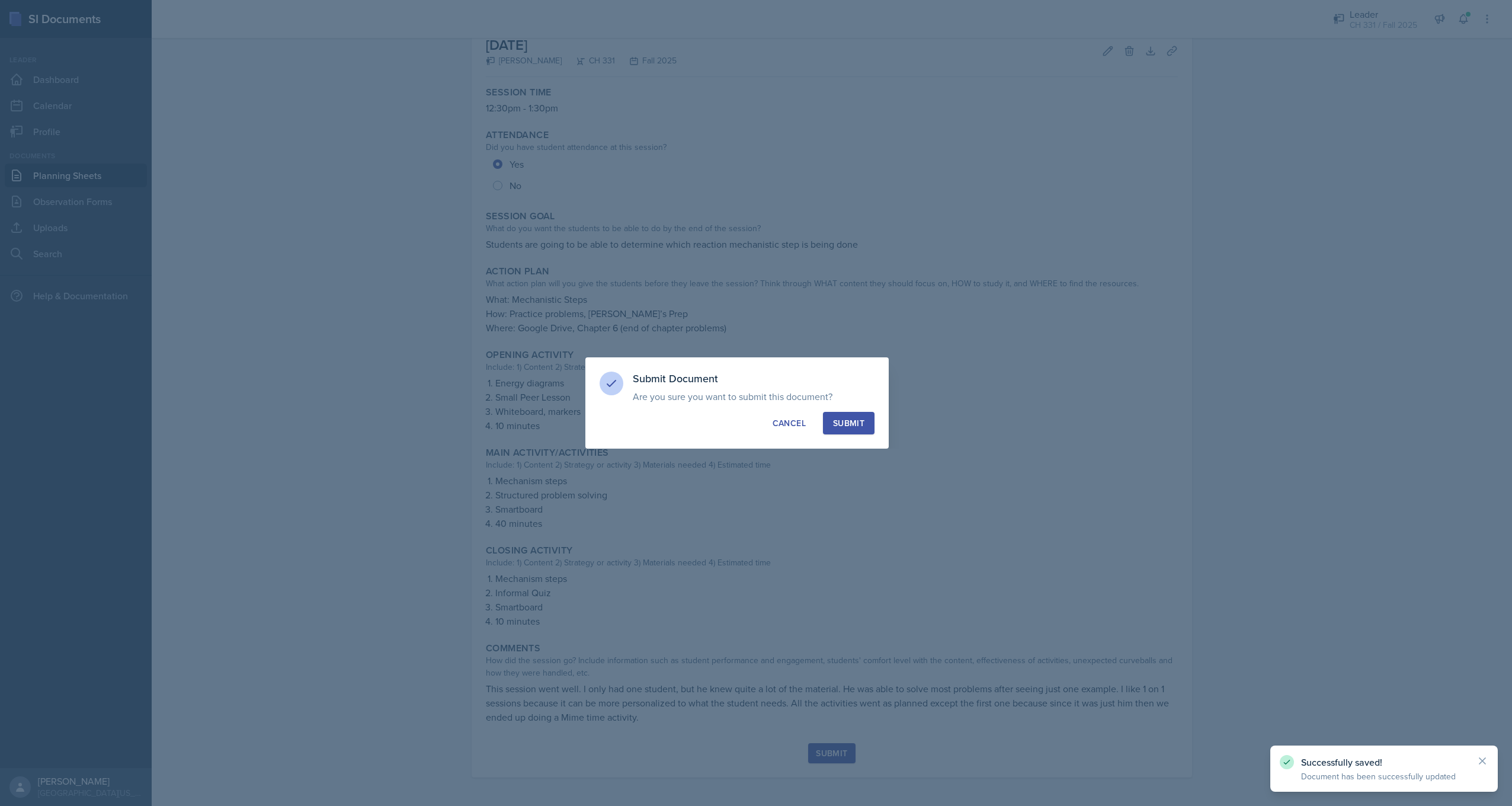
click at [838, 415] on button "Submit" at bounding box center [848, 423] width 51 height 23
radio input "true"
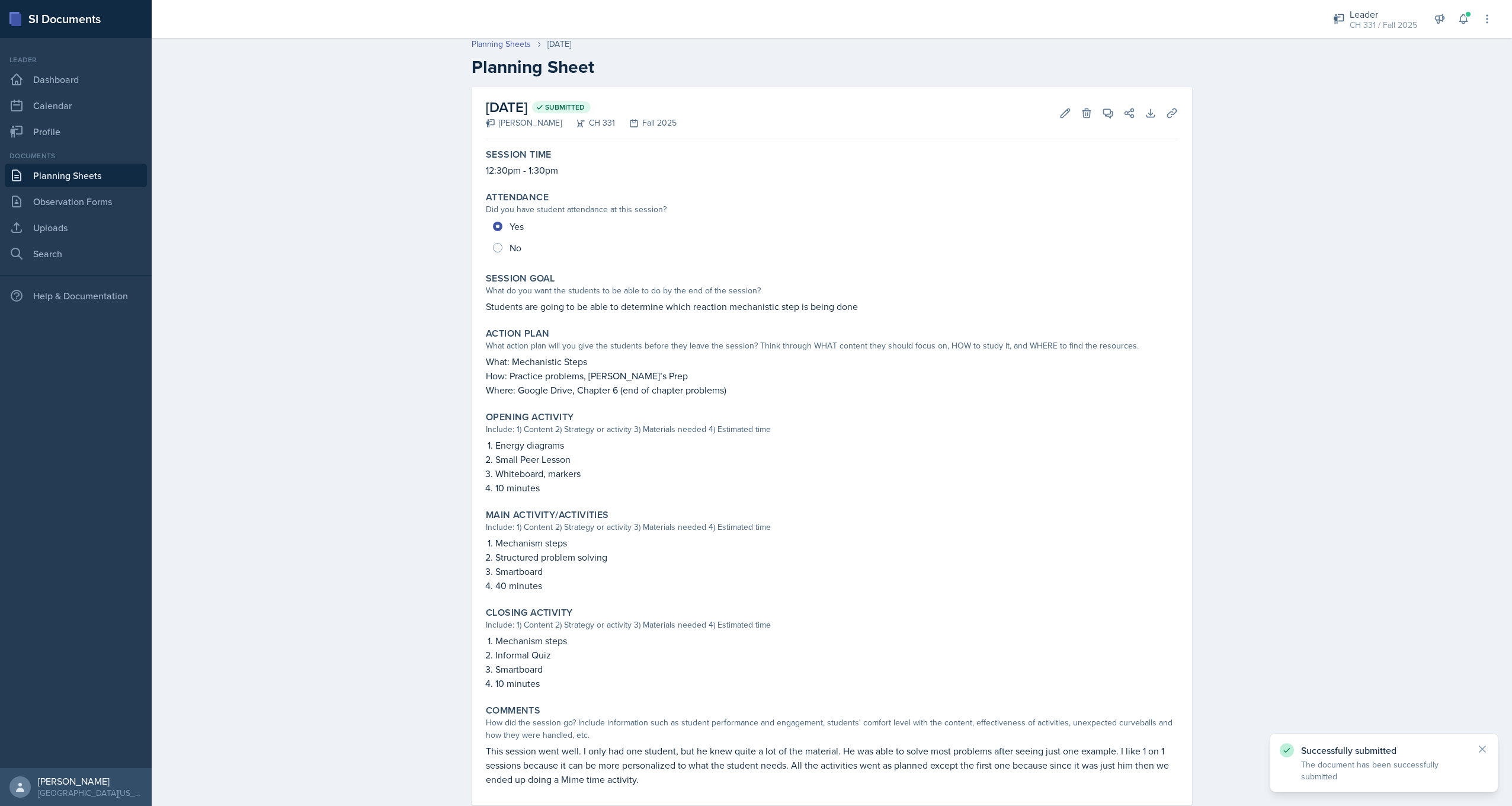
scroll to position [0, 0]
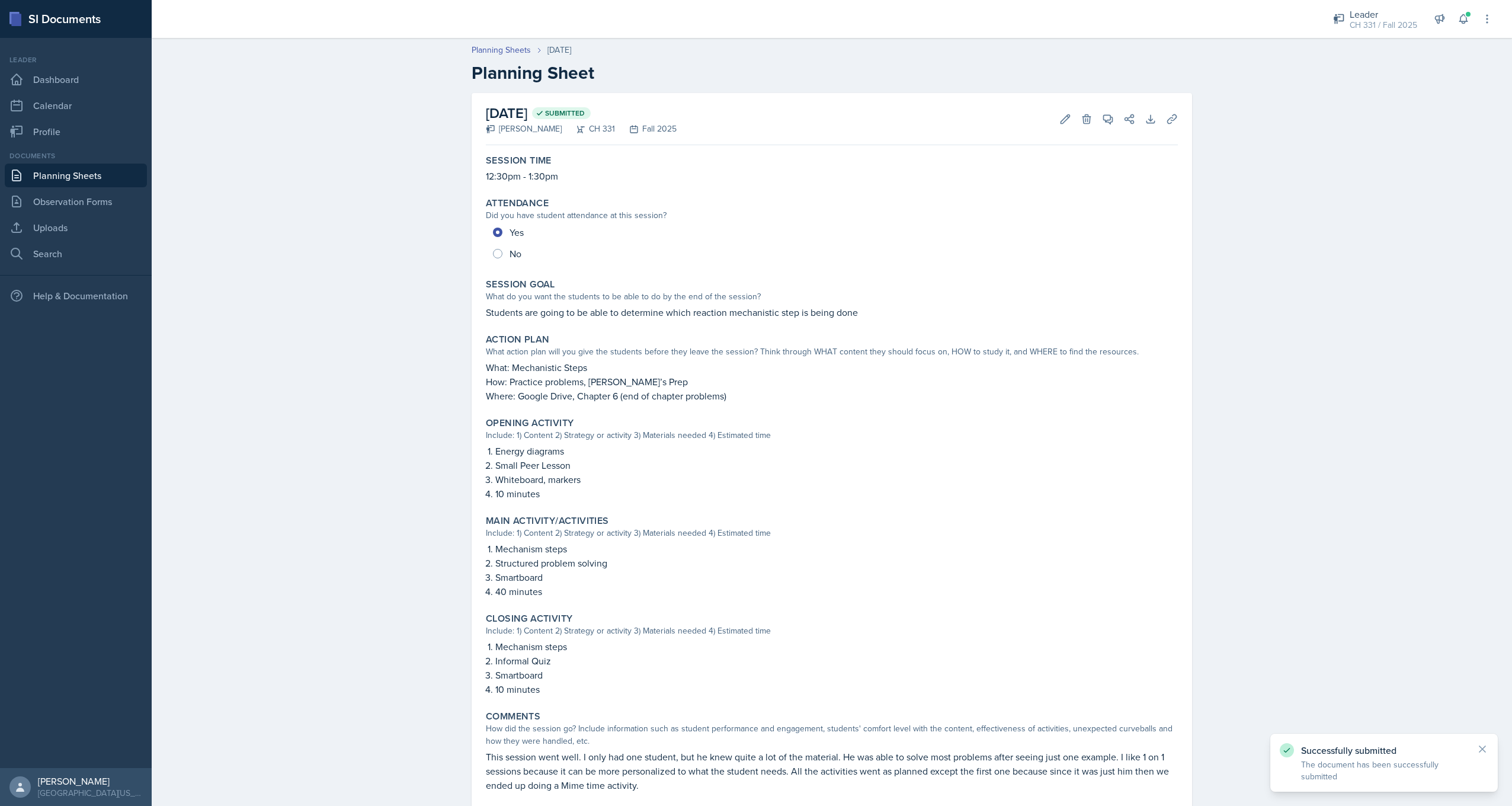
click at [102, 180] on link "Planning Sheets" at bounding box center [76, 175] width 142 height 24
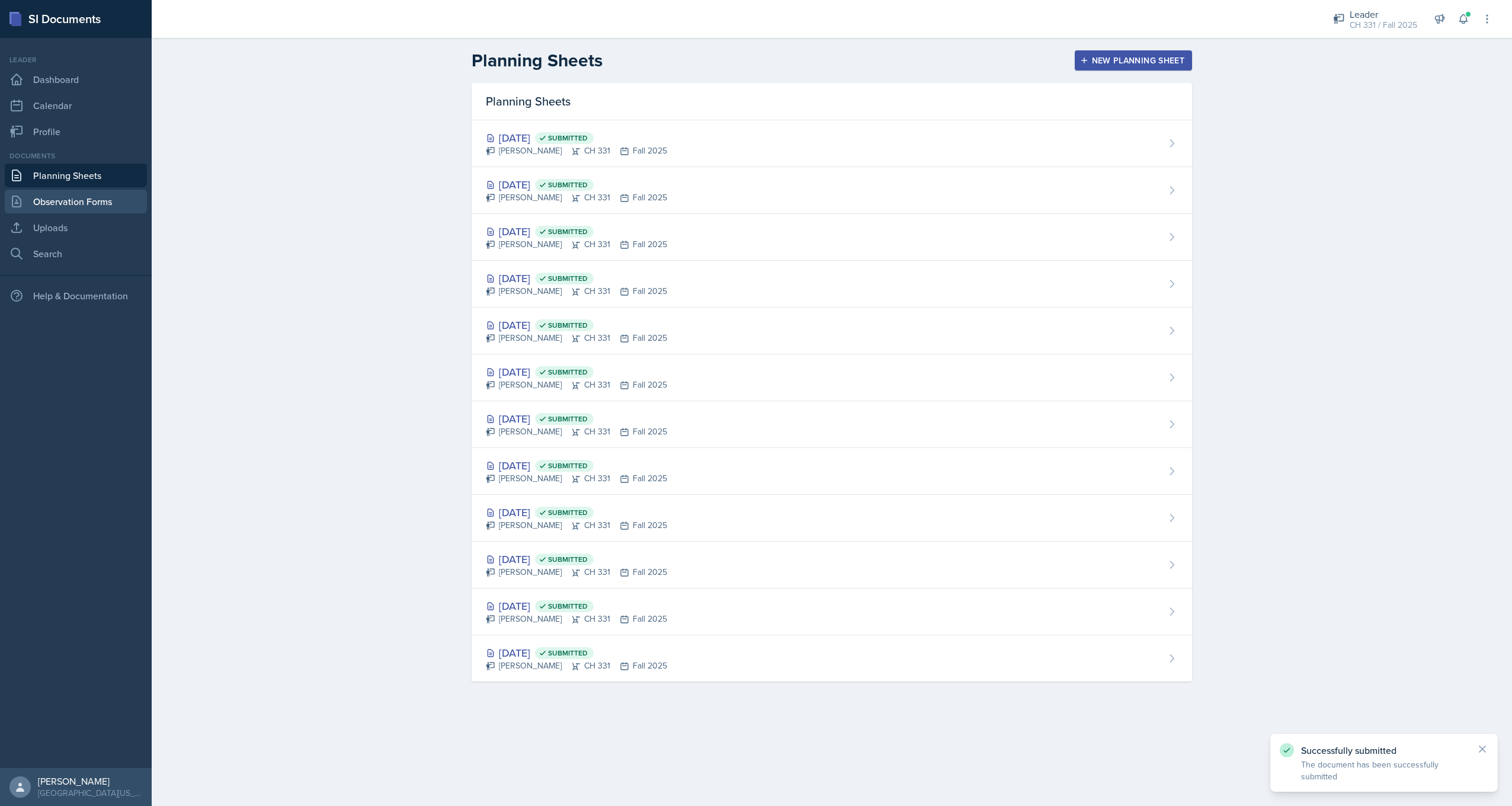
click at [131, 201] on link "Observation Forms" at bounding box center [76, 201] width 142 height 24
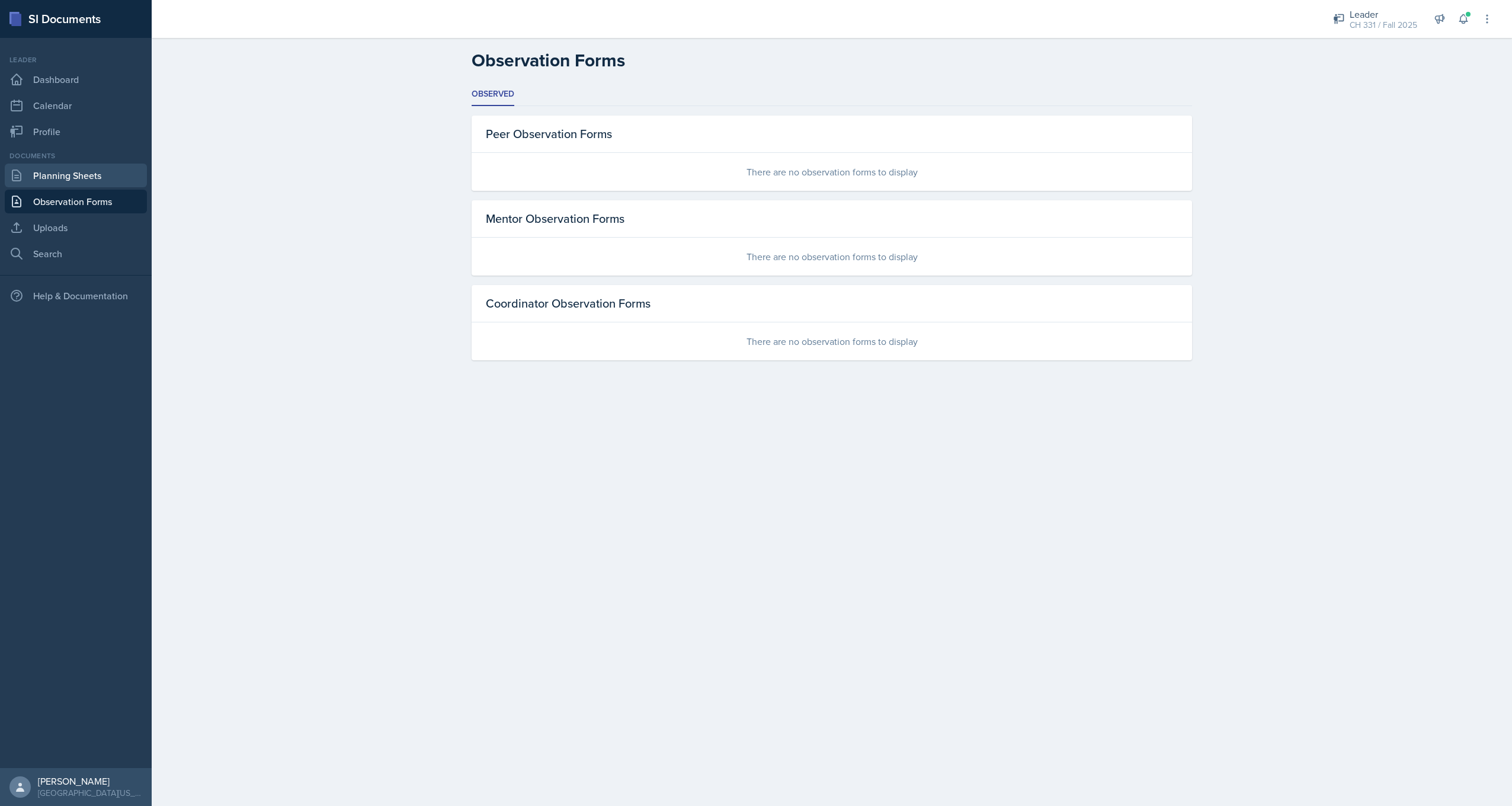
click at [119, 181] on link "Planning Sheets" at bounding box center [76, 175] width 142 height 24
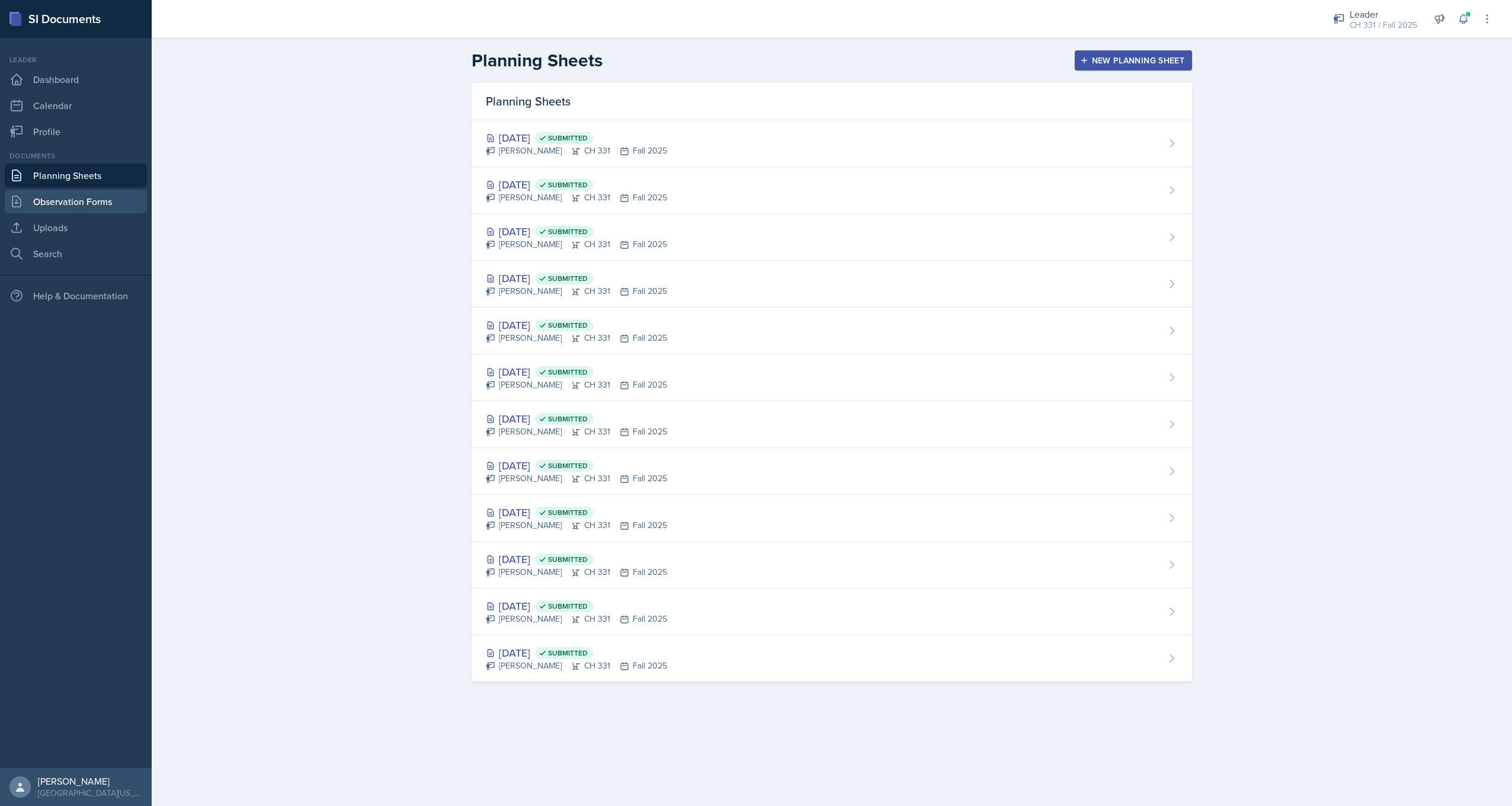
click at [115, 207] on link "Observation Forms" at bounding box center [76, 201] width 142 height 24
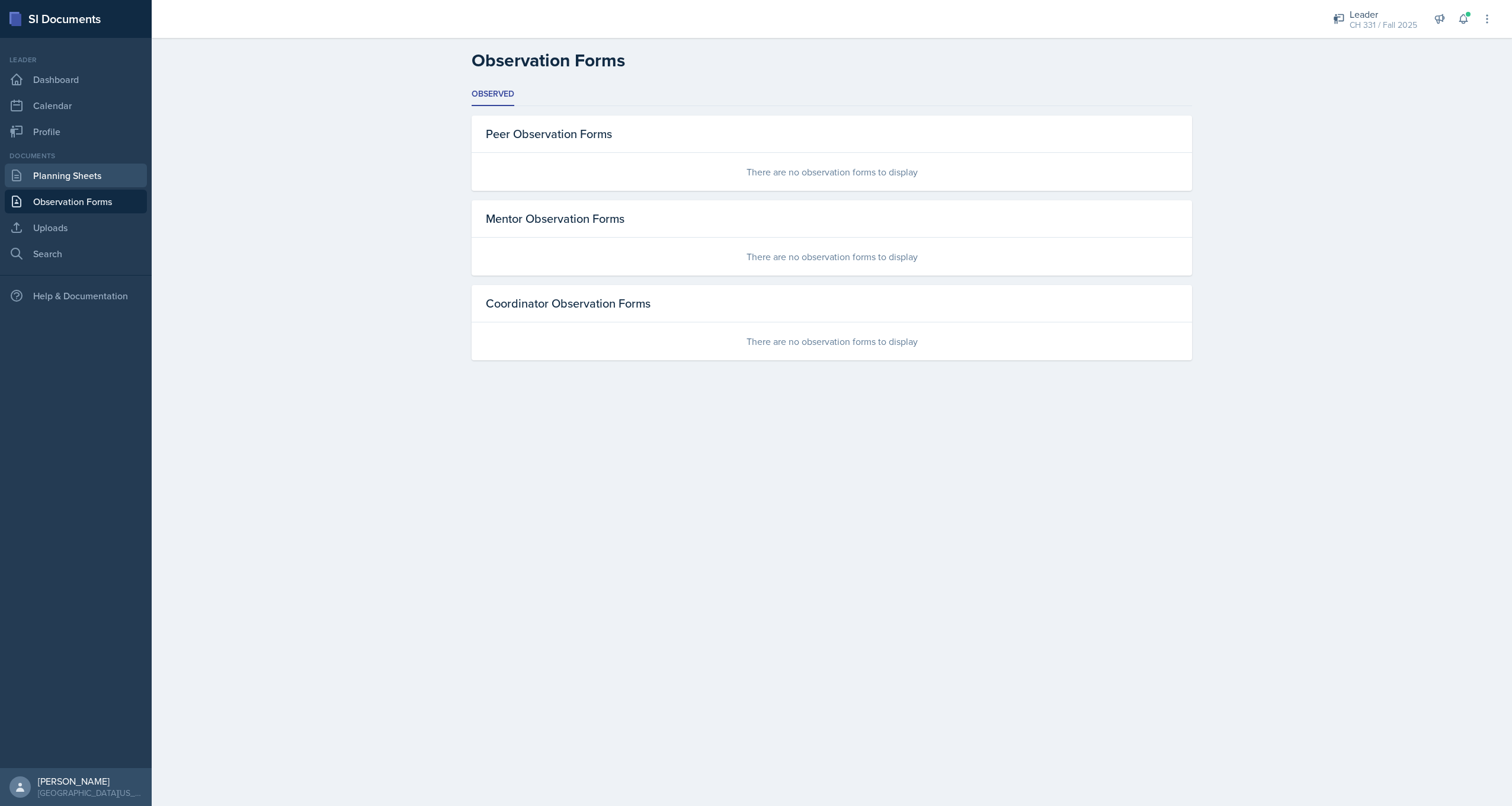
click at [119, 185] on link "Planning Sheets" at bounding box center [76, 175] width 142 height 24
